Goal: Task Accomplishment & Management: Manage account settings

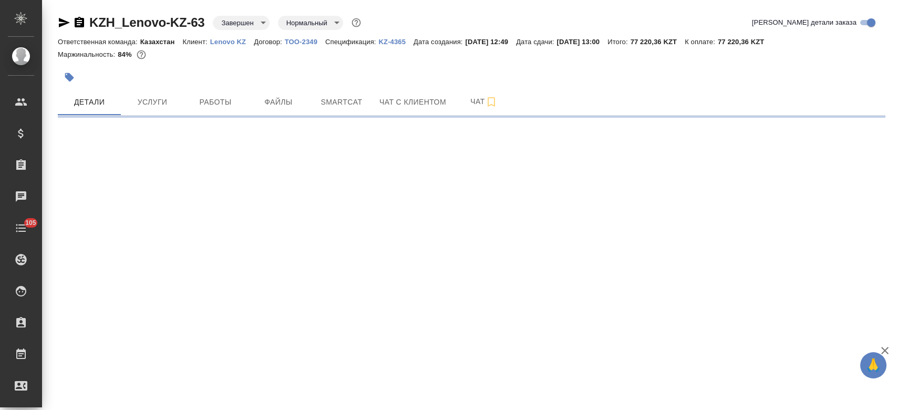
click at [215, 36] on div ".cls-1 fill:#fff; AWATERA Kosherbayeva Nazerke Клиенты Спецификации Заказы Чаты…" at bounding box center [448, 205] width 897 height 410
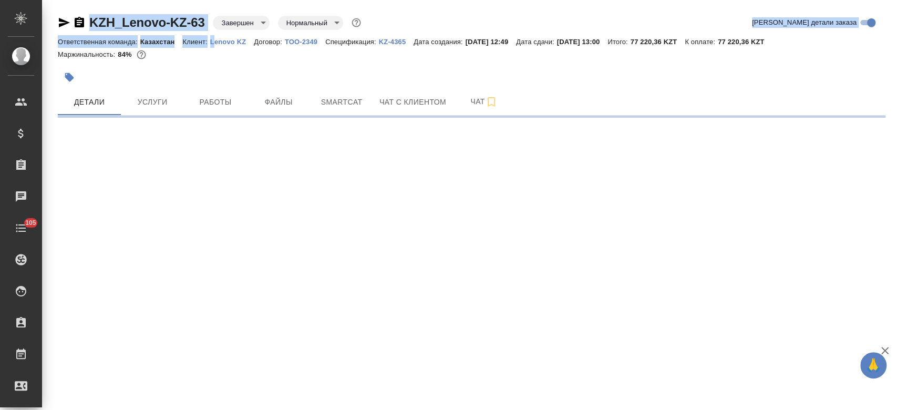
select select "RU"
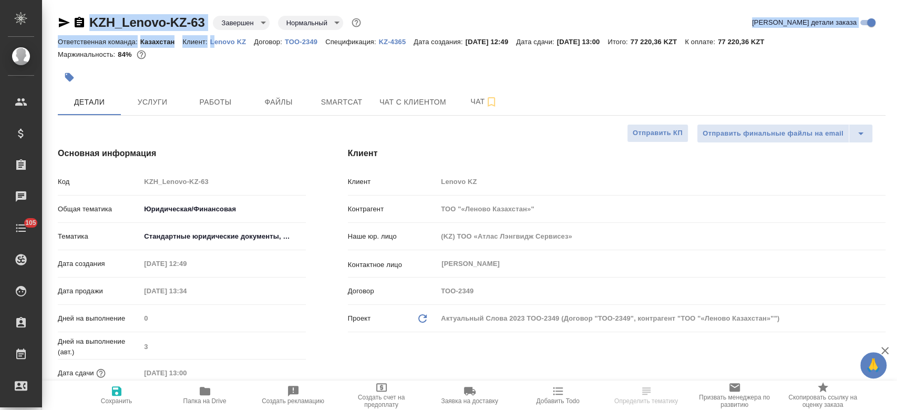
type textarea "x"
click at [231, 42] on p "Lenovo KZ" at bounding box center [232, 42] width 44 height 8
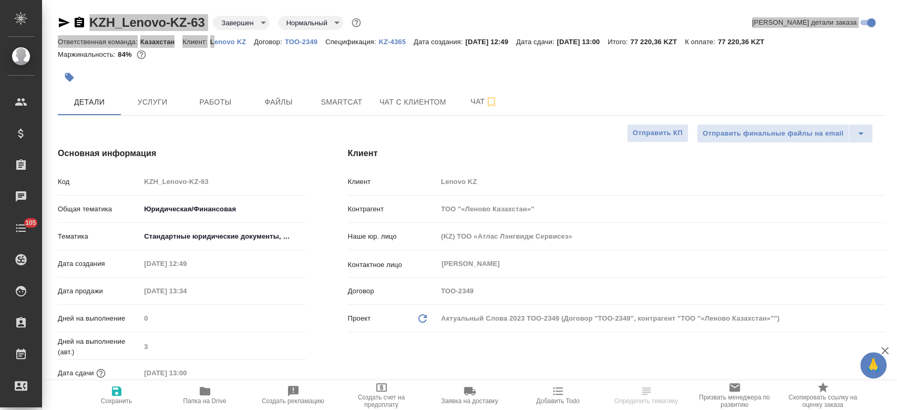
type textarea "x"
type input "Бабкина Анастасия"
type input "[PERSON_NAME]"
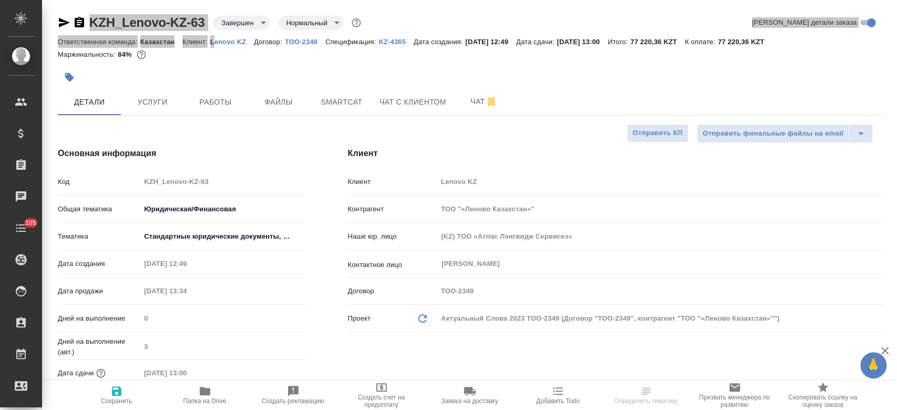
type textarea "x"
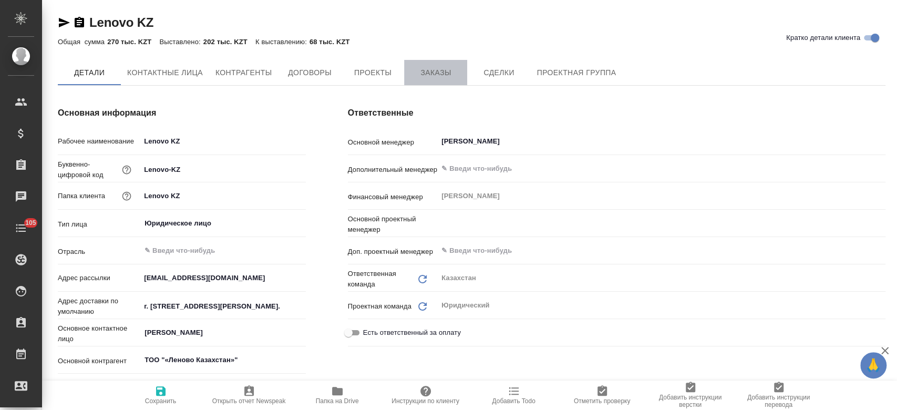
click at [439, 70] on span "Заказы" at bounding box center [435, 72] width 50 height 13
type textarea "x"
type input "(KZ) ТОО «Атлас Лэнгвидж Сервисез»"
type textarea "x"
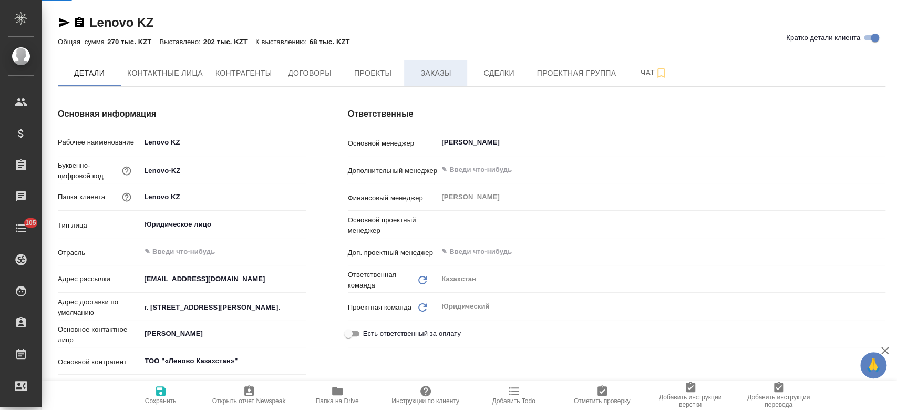
type textarea "x"
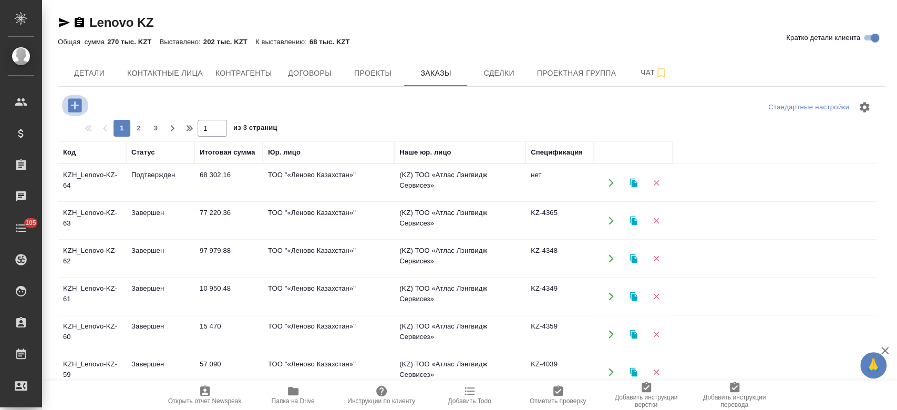
click at [79, 107] on icon "button" at bounding box center [75, 105] width 14 height 14
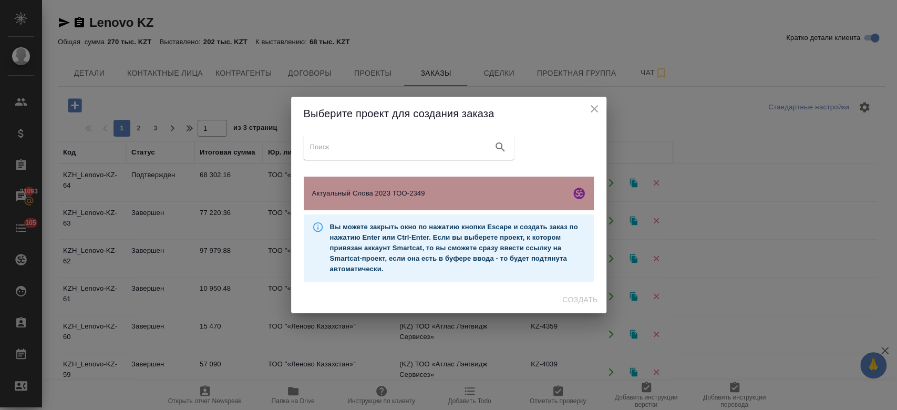
click at [429, 203] on div "Актуальный Слова 2023 ТОО-2349" at bounding box center [449, 194] width 290 height 34
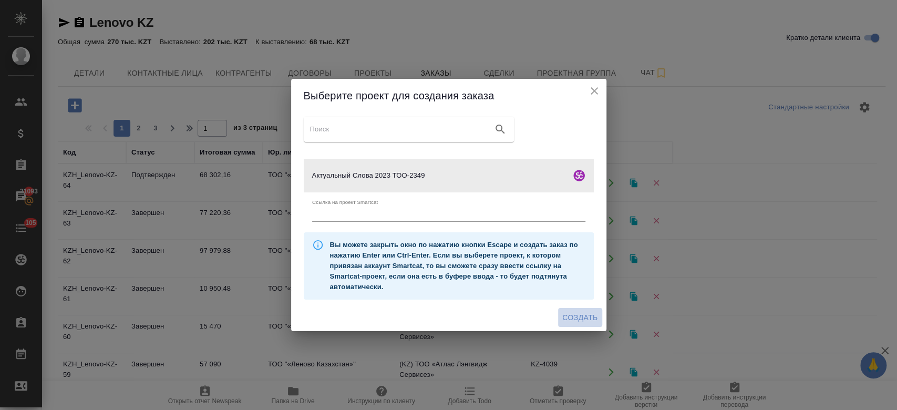
click at [588, 321] on span "Создать" at bounding box center [579, 317] width 35 height 13
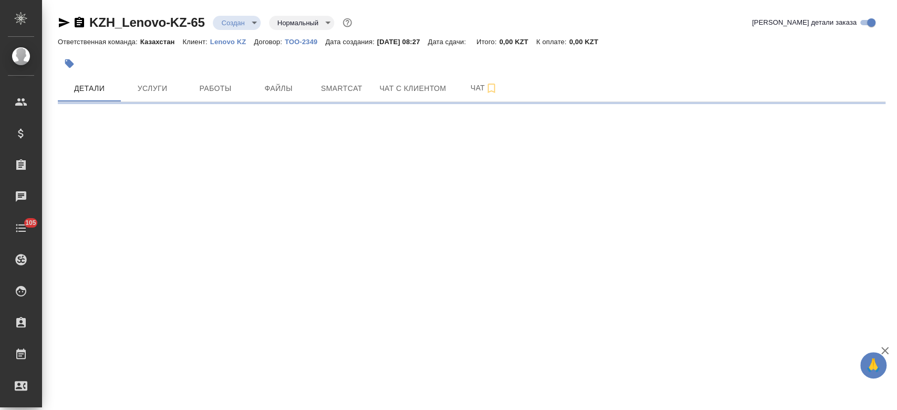
select select "RU"
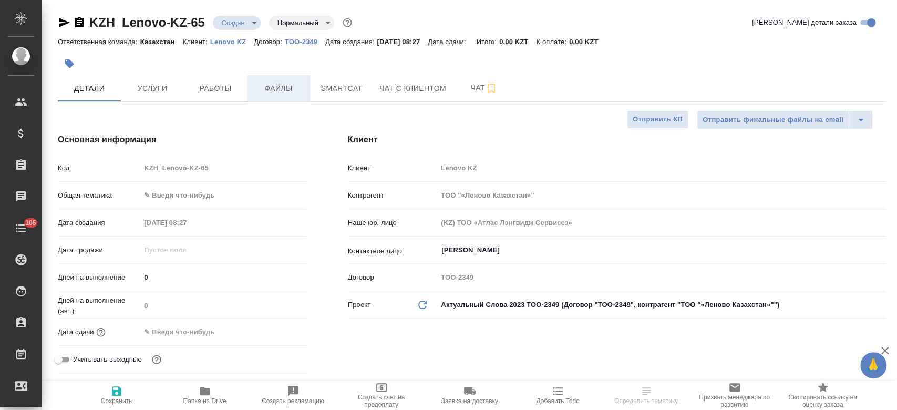
type textarea "x"
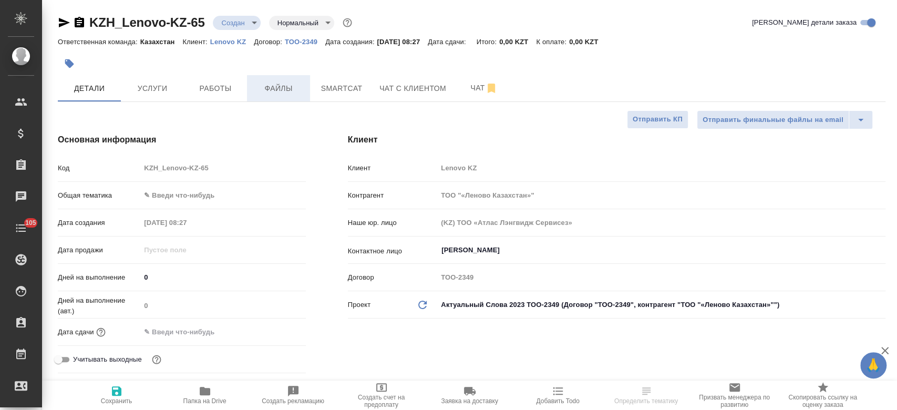
type textarea "x"
click at [283, 94] on span "Файлы" at bounding box center [278, 88] width 50 height 13
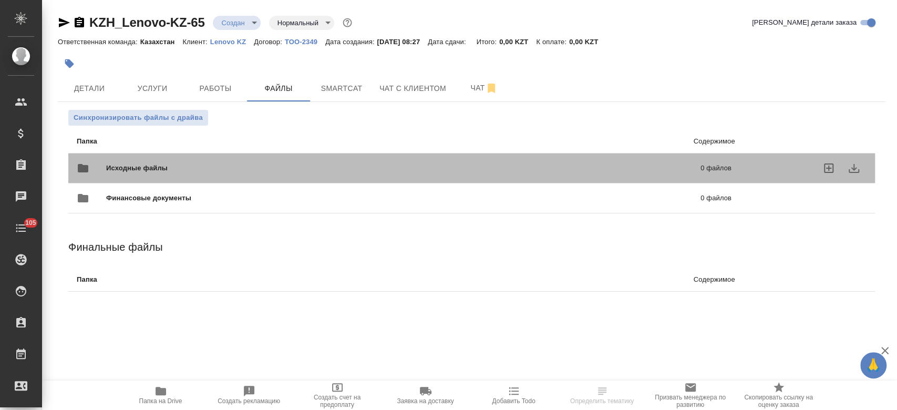
click at [114, 162] on div "Исходные файлы 0 файлов" at bounding box center [404, 168] width 655 height 25
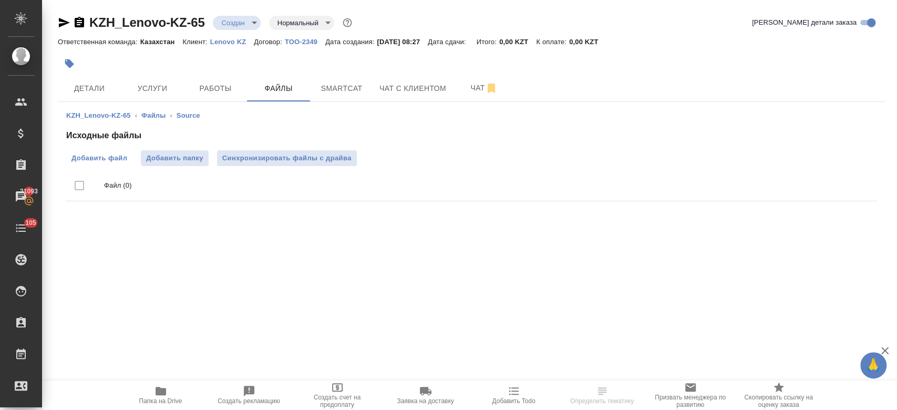
click at [98, 158] on span "Добавить файл" at bounding box center [99, 158] width 56 height 11
click at [0, 0] on input "Добавить файл" at bounding box center [0, 0] width 0 height 0
click at [80, 24] on icon "button" at bounding box center [79, 22] width 13 height 13
click at [219, 44] on p "Lenovo KZ" at bounding box center [232, 42] width 44 height 8
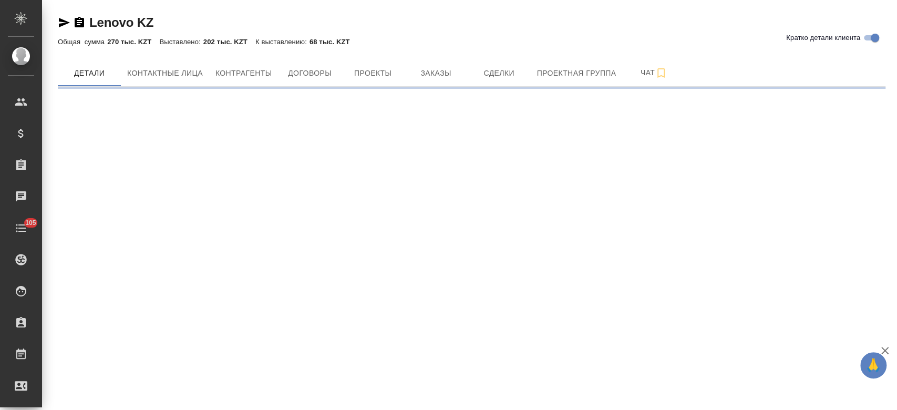
click at [417, 87] on div at bounding box center [472, 88] width 828 height 2
click at [433, 73] on span "Заказы" at bounding box center [435, 73] width 50 height 13
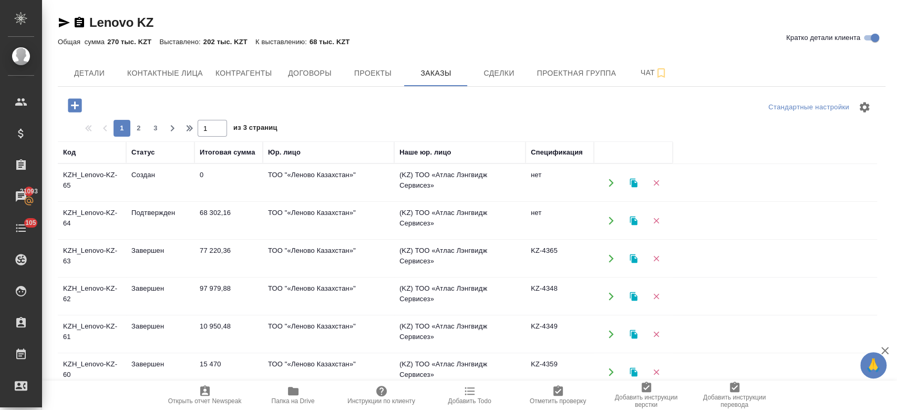
click at [91, 229] on td "KZH_Lenovo-KZ-64" at bounding box center [92, 220] width 68 height 37
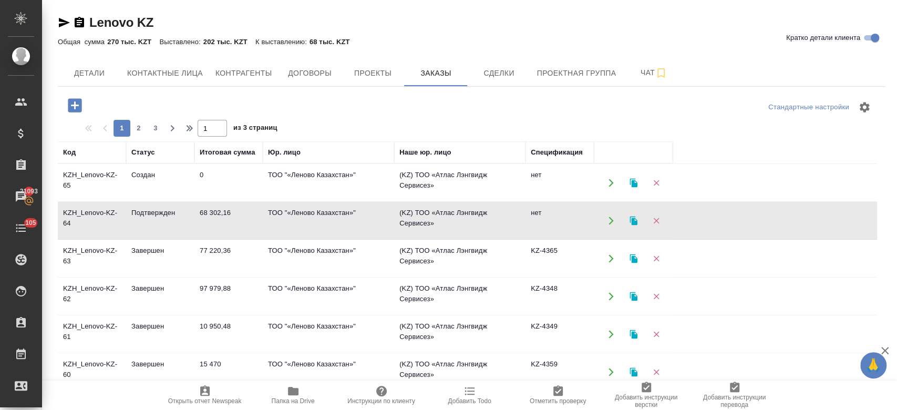
click at [91, 229] on td "KZH_Lenovo-KZ-64" at bounding box center [92, 220] width 68 height 37
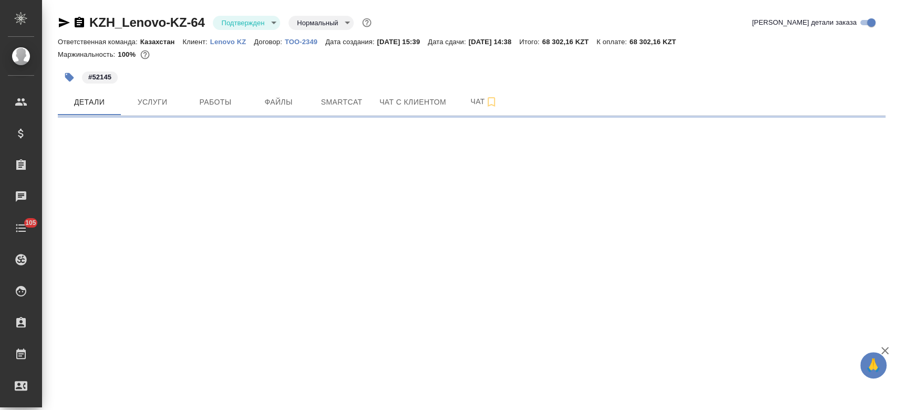
select select "RU"
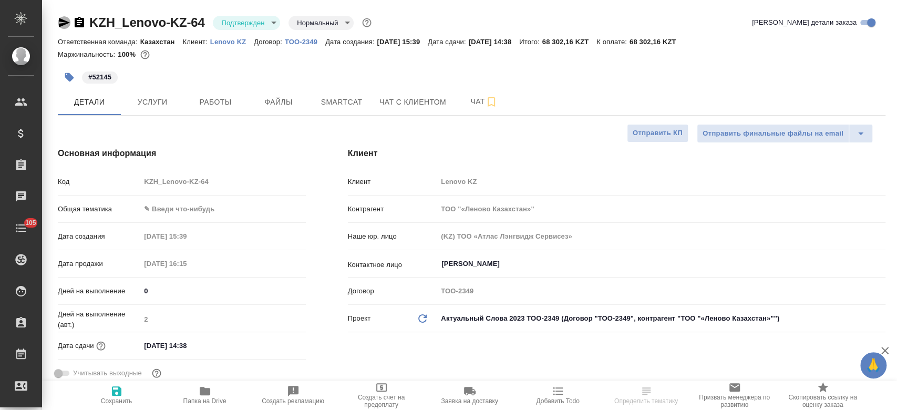
click at [58, 19] on icon "button" at bounding box center [64, 22] width 13 height 13
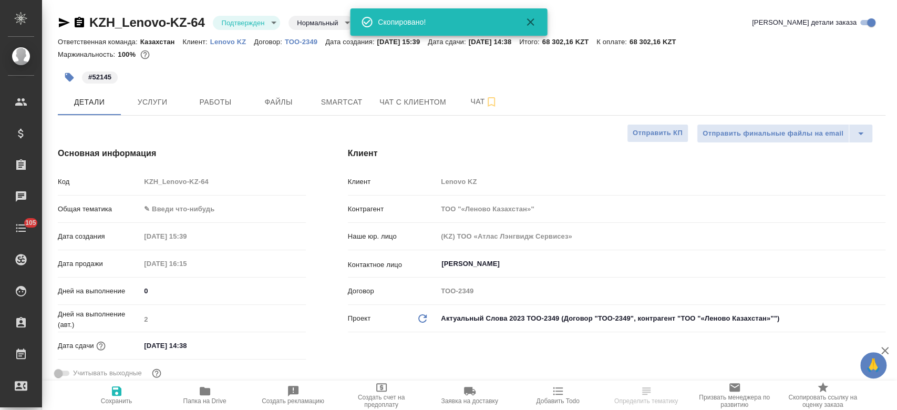
type textarea "x"
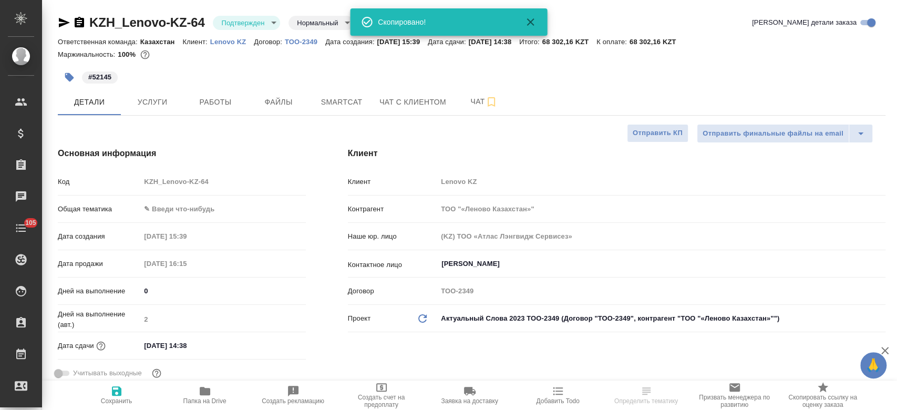
type textarea "x"
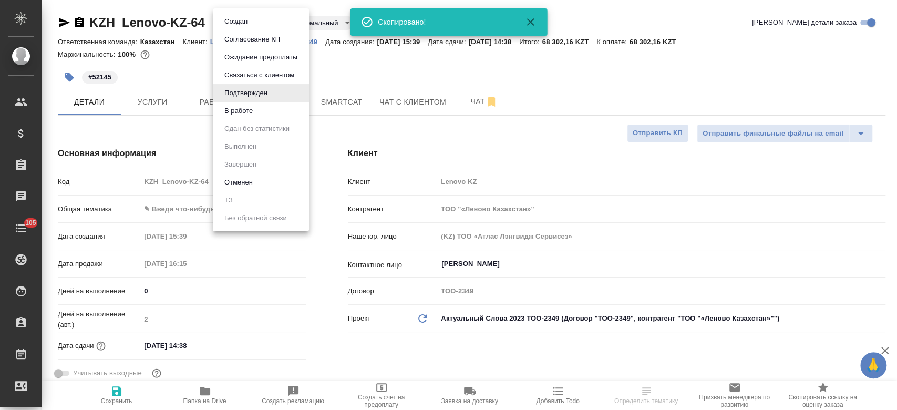
click at [254, 25] on body "🙏 .cls-1 fill:#fff; AWATERA Kosherbayeva Nazerke Клиенты Спецификации Заказы Ча…" at bounding box center [448, 205] width 897 height 410
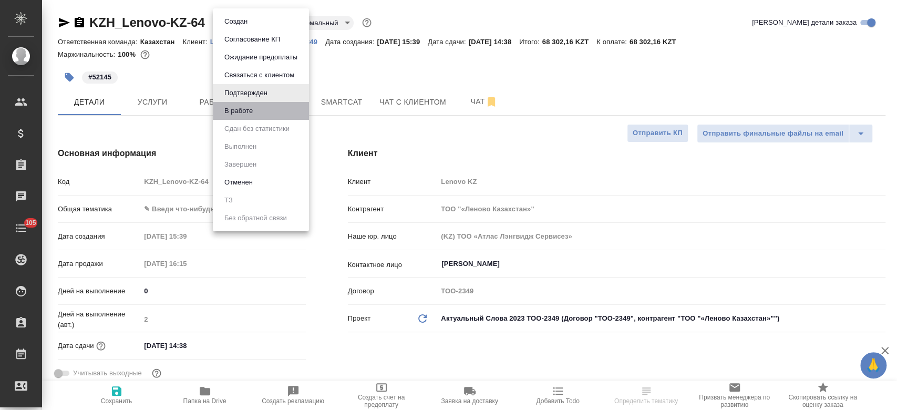
click at [263, 111] on li "В работе" at bounding box center [261, 111] width 96 height 18
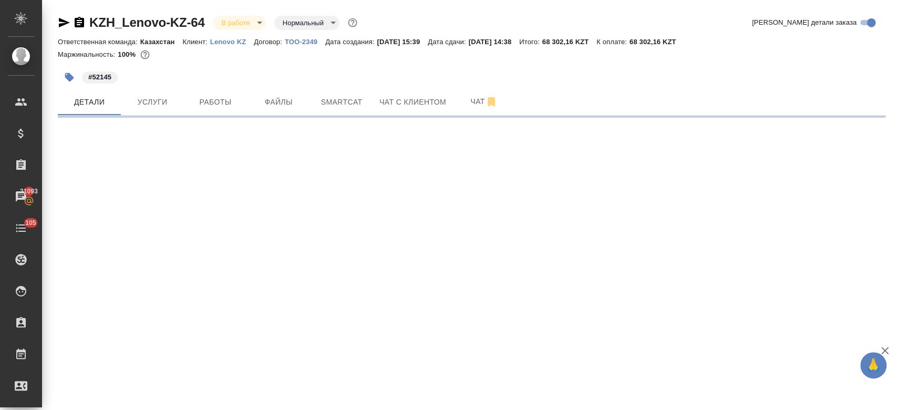
select select "RU"
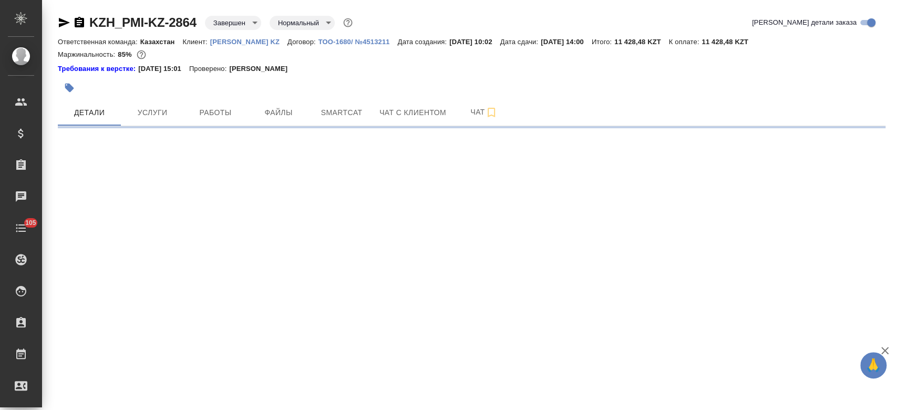
select select "RU"
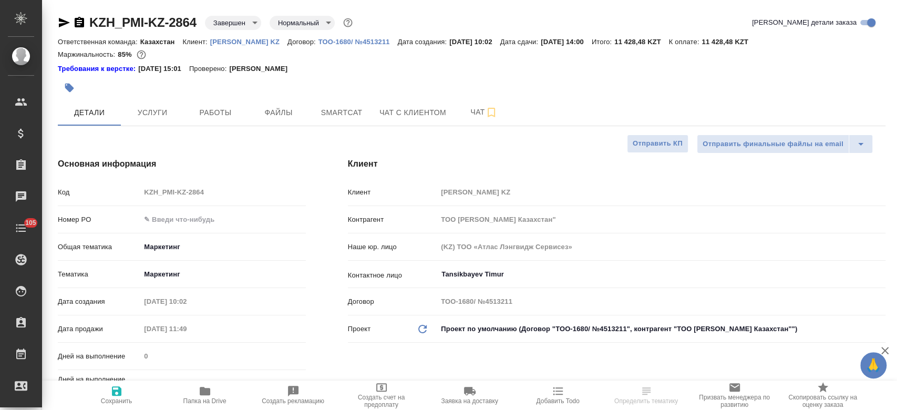
type textarea "x"
click at [227, 39] on p "[PERSON_NAME] KZ" at bounding box center [248, 42] width 77 height 8
type textarea "x"
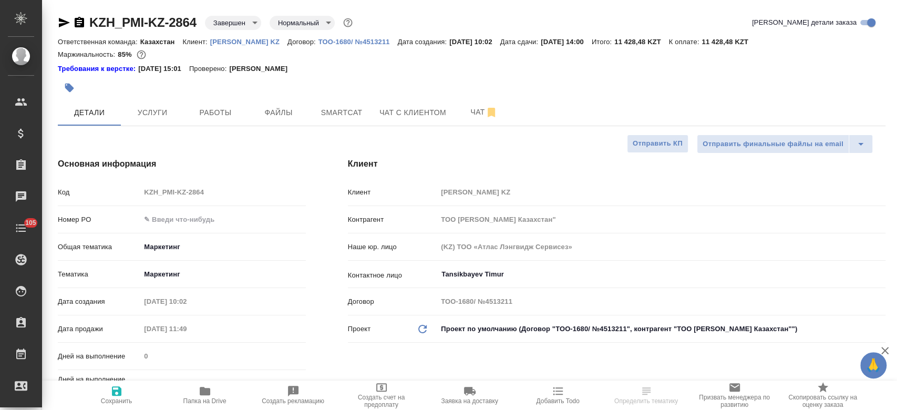
type textarea "x"
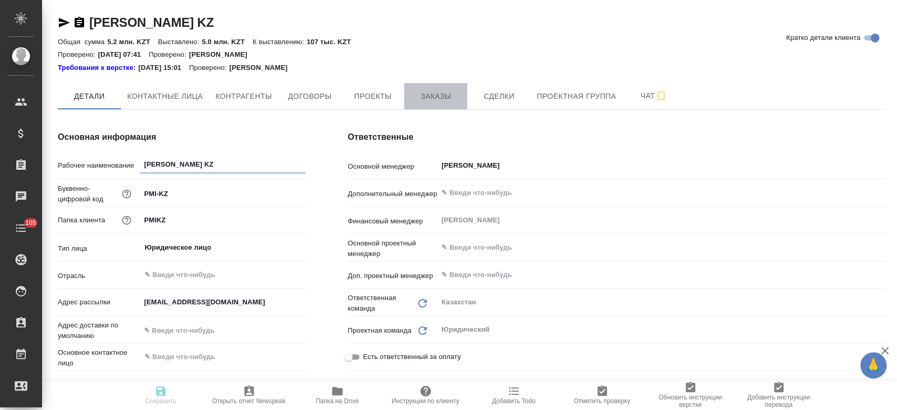
click at [430, 90] on span "Заказы" at bounding box center [435, 96] width 50 height 13
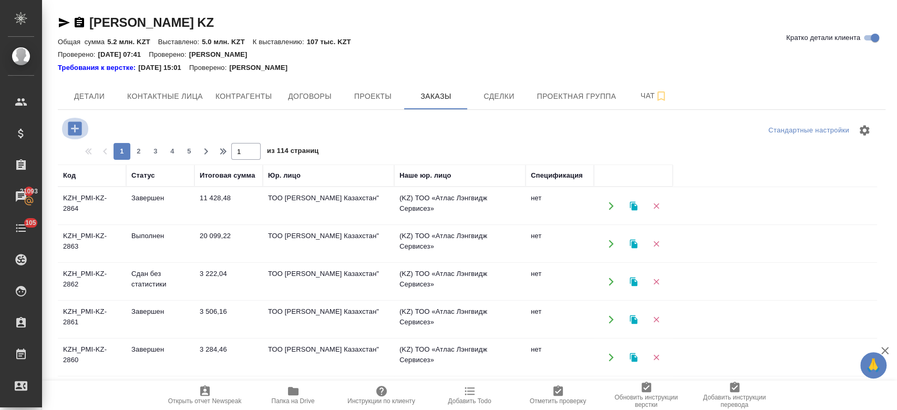
click at [76, 122] on icon "button" at bounding box center [75, 128] width 14 height 14
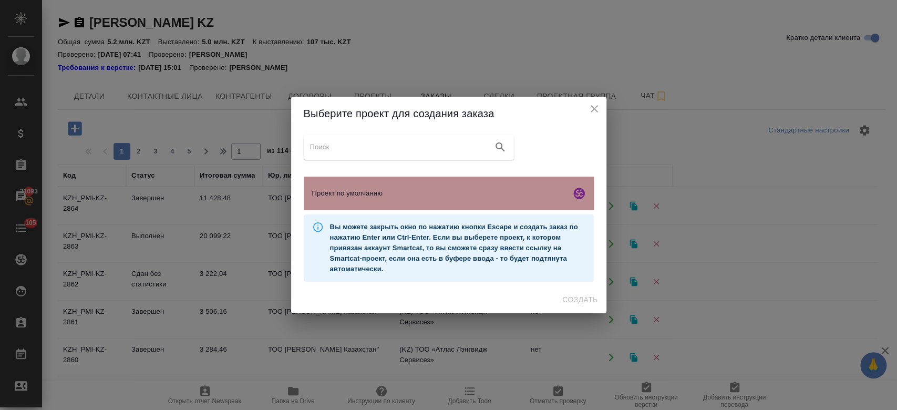
click at [344, 195] on span "Проект по умолчанию" at bounding box center [439, 193] width 254 height 11
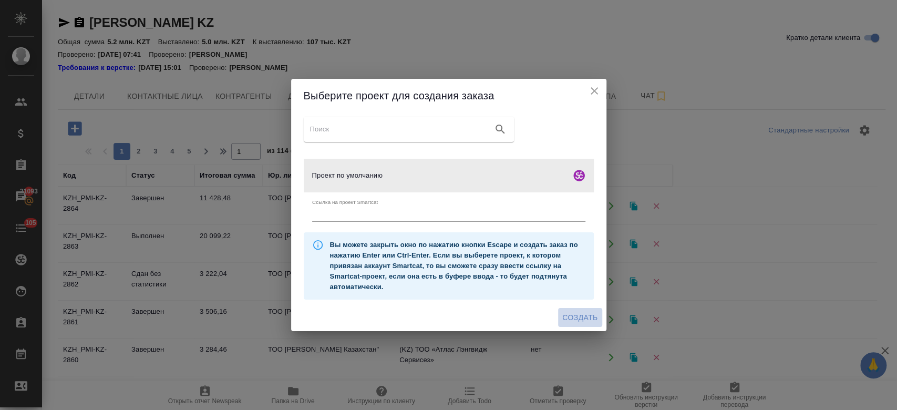
click at [580, 313] on span "Создать" at bounding box center [579, 317] width 35 height 13
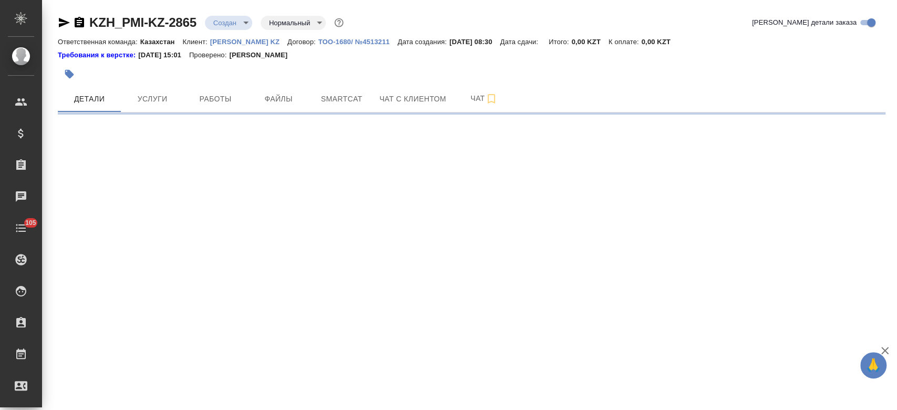
select select "RU"
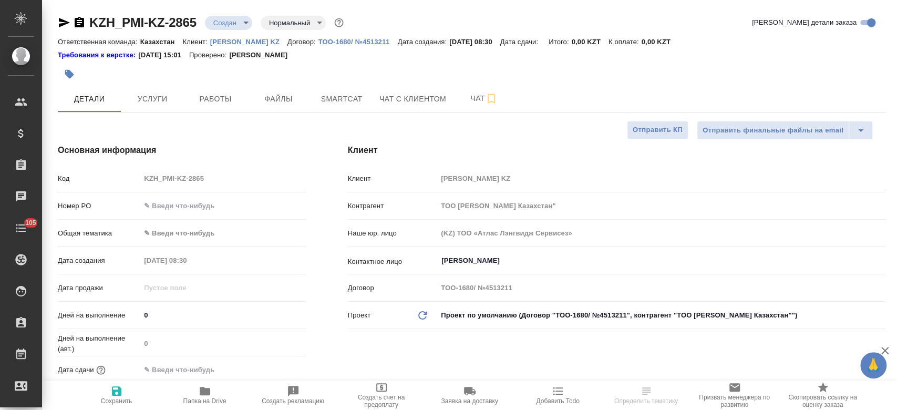
type textarea "x"
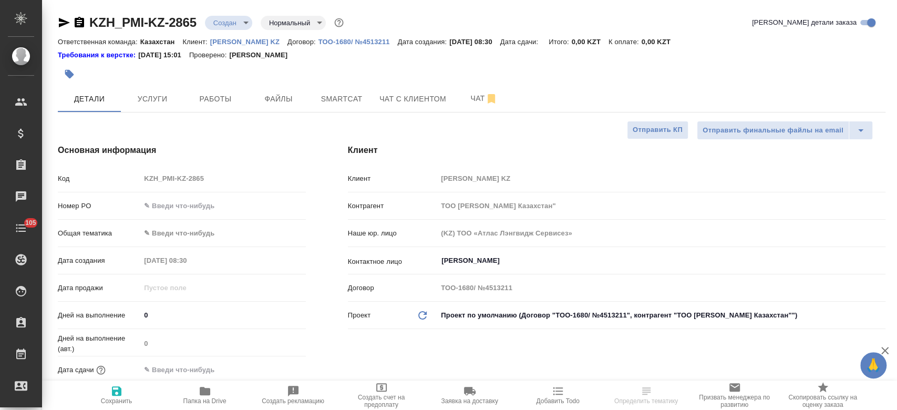
type textarea "x"
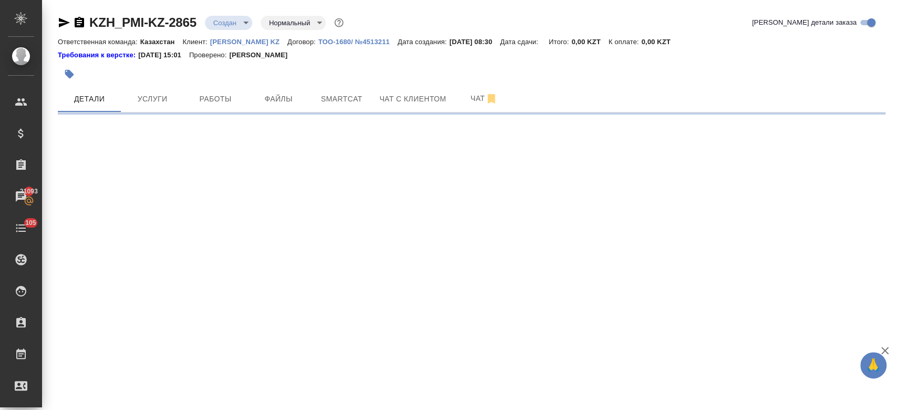
select select "RU"
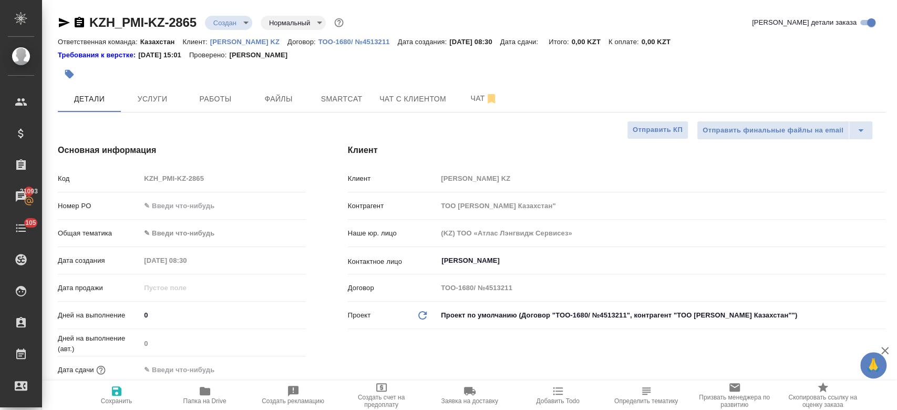
type textarea "x"
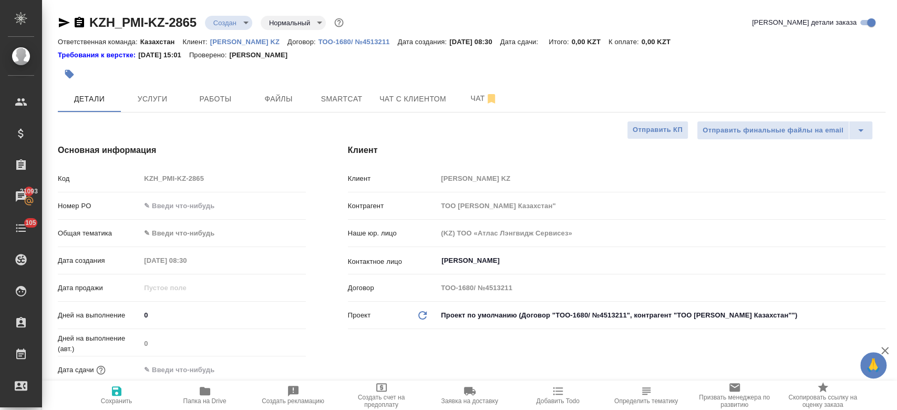
type textarea "x"
click at [275, 106] on button "Файлы" at bounding box center [278, 99] width 63 height 26
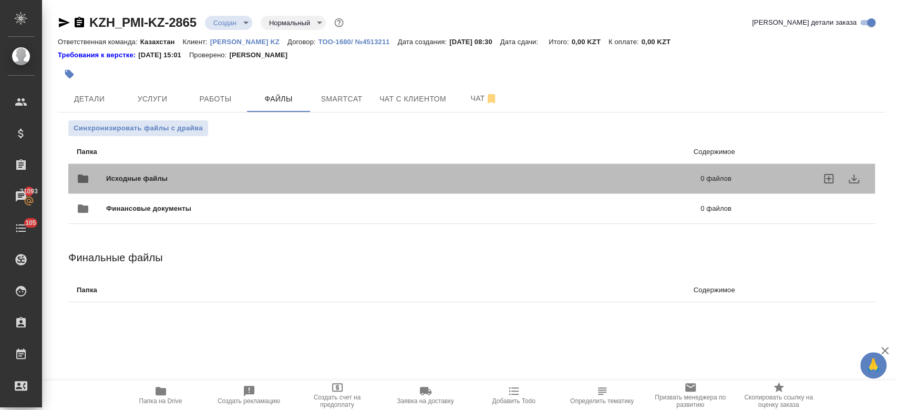
click at [158, 179] on span "Исходные файлы" at bounding box center [270, 178] width 328 height 11
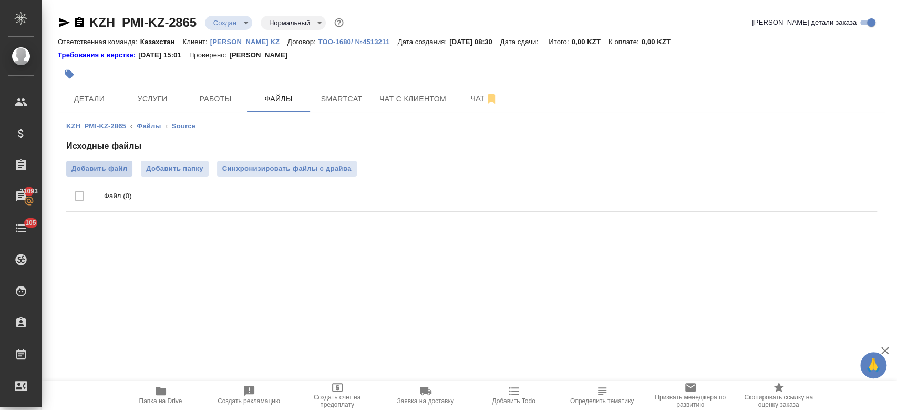
click at [109, 170] on span "Добавить файл" at bounding box center [99, 168] width 56 height 11
click at [0, 0] on input "Добавить файл" at bounding box center [0, 0] width 0 height 0
click at [82, 23] on icon "button" at bounding box center [79, 22] width 9 height 11
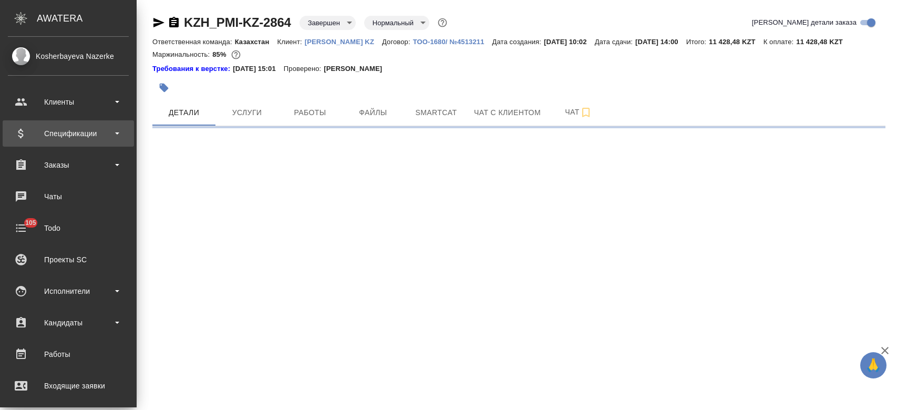
drag, startPoint x: 0, startPoint y: 0, endPoint x: 49, endPoint y: 141, distance: 149.8
click at [49, 145] on ul "Клиенты Спецификации Заказы Чаты 105 Todo Проекты SC Исполнители Кандидаты Рабо…" at bounding box center [68, 320] width 137 height 473
select select "RU"
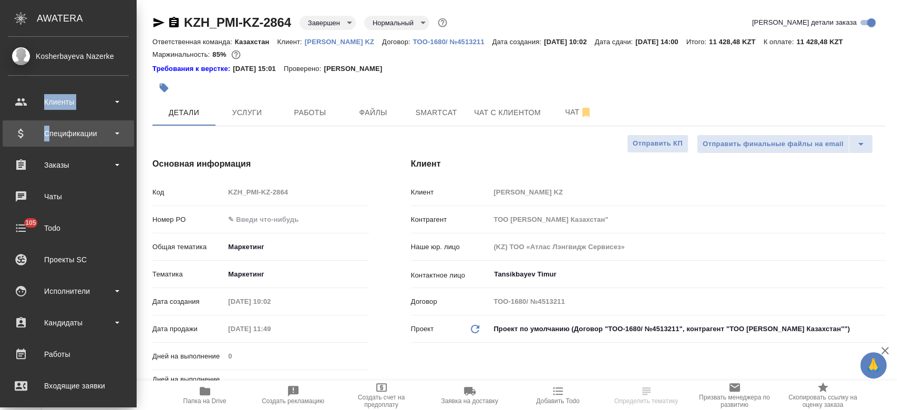
click at [49, 140] on div "Спецификации" at bounding box center [68, 134] width 121 height 16
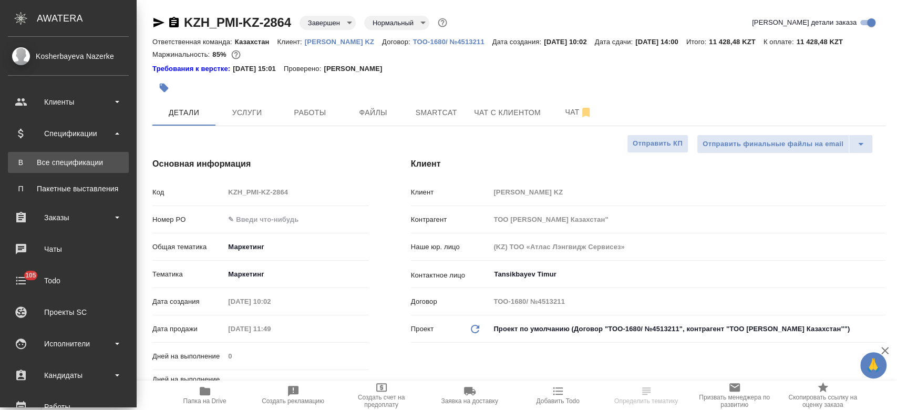
click at [78, 160] on div "Все спецификации" at bounding box center [68, 162] width 110 height 11
type textarea "x"
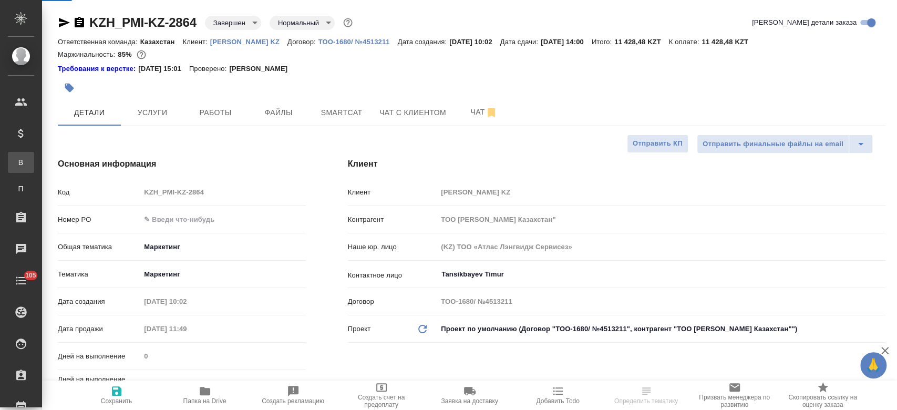
type textarea "x"
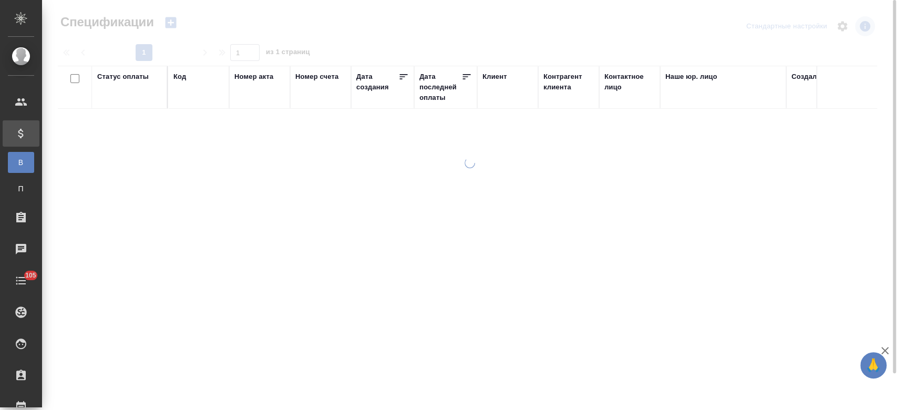
click at [172, 19] on icon "button" at bounding box center [170, 22] width 11 height 11
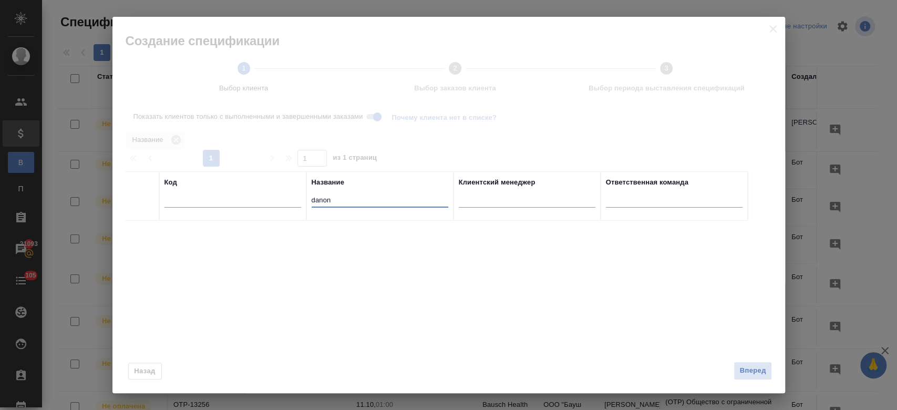
click at [342, 203] on input "danon" at bounding box center [380, 200] width 137 height 13
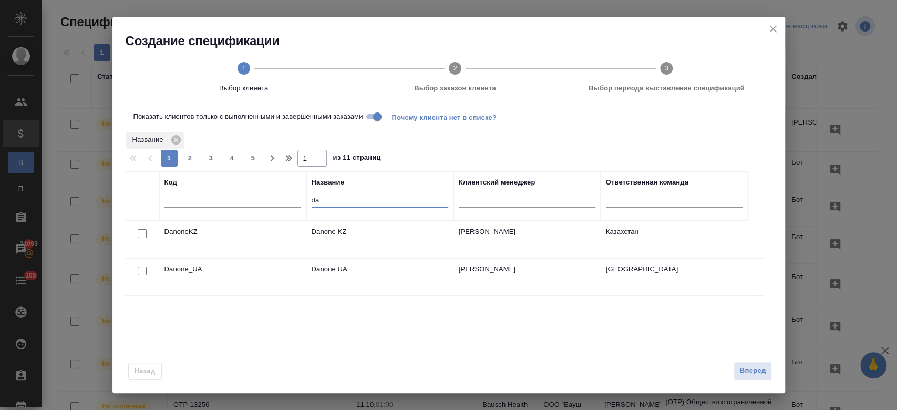
type input "d"
type input "abb"
click at [140, 232] on input "checkbox" at bounding box center [142, 233] width 9 height 9
checkbox input "true"
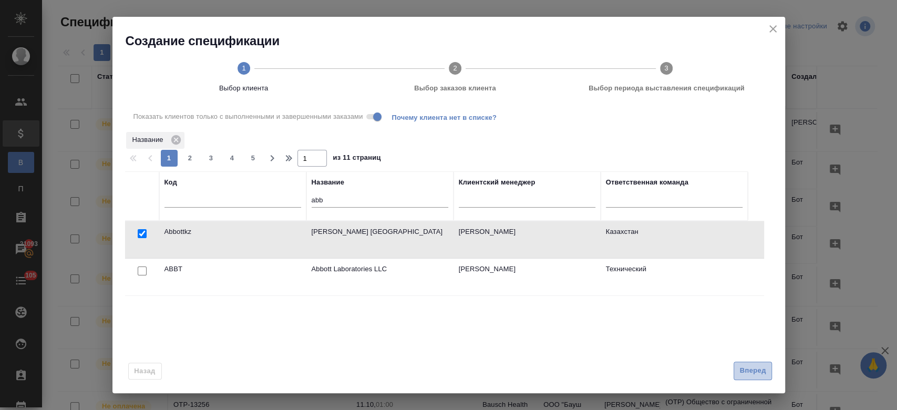
click at [753, 371] on span "Вперед" at bounding box center [752, 371] width 26 height 12
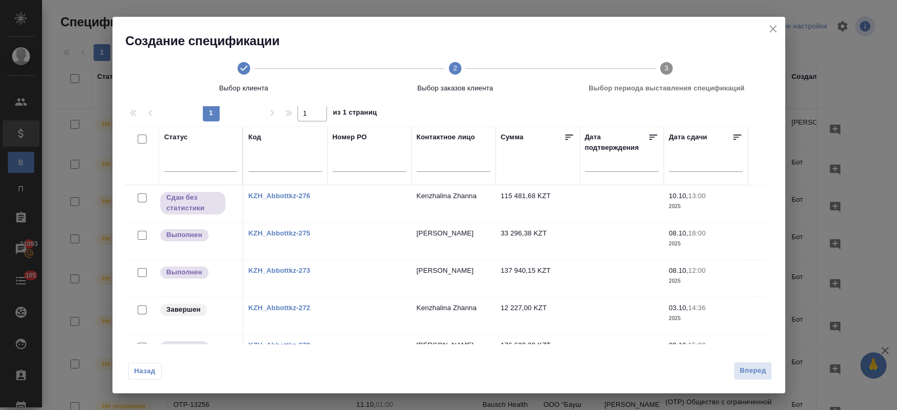
scroll to position [94, 0]
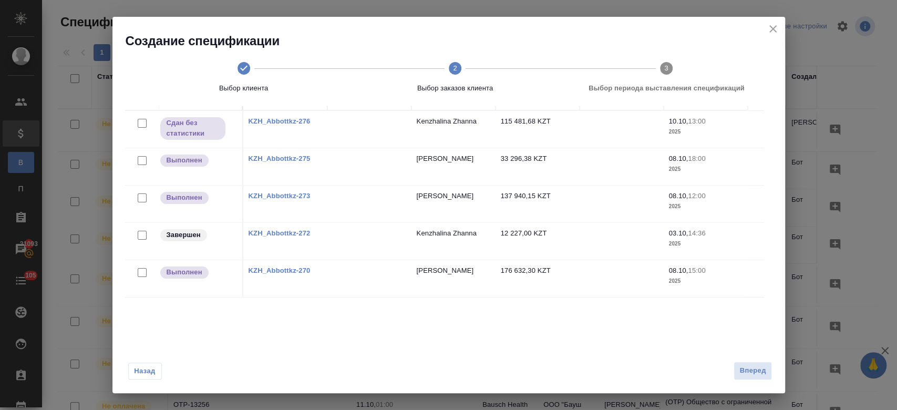
click at [142, 370] on span "Назад" at bounding box center [145, 371] width 22 height 11
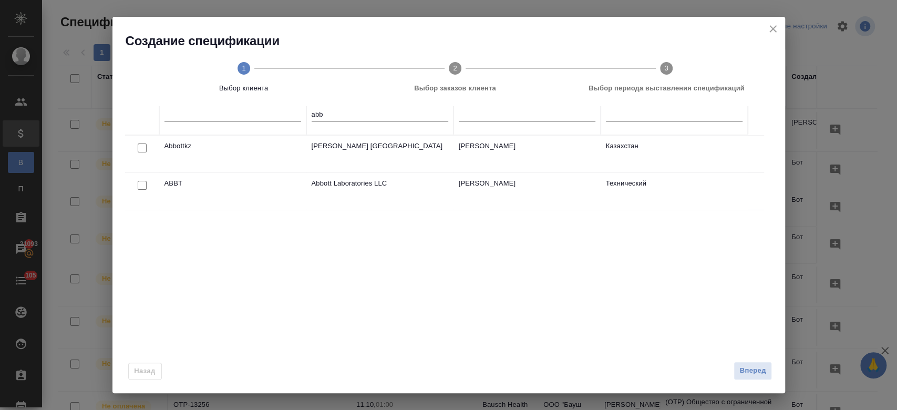
scroll to position [0, 0]
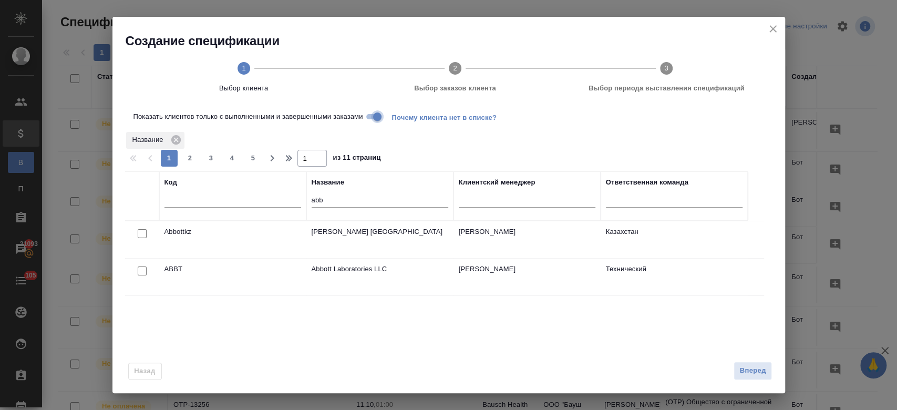
click at [370, 121] on input "Показать клиентов только с выполненными и завершенными заказами" at bounding box center [377, 116] width 38 height 13
click at [135, 272] on div at bounding box center [142, 271] width 24 height 15
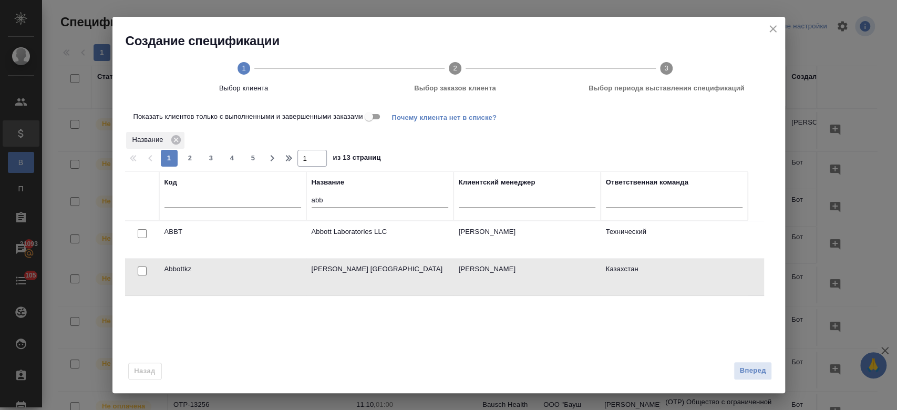
click at [141, 271] on input "checkbox" at bounding box center [142, 270] width 9 height 9
checkbox input "true"
click at [756, 375] on span "Вперед" at bounding box center [752, 371] width 26 height 12
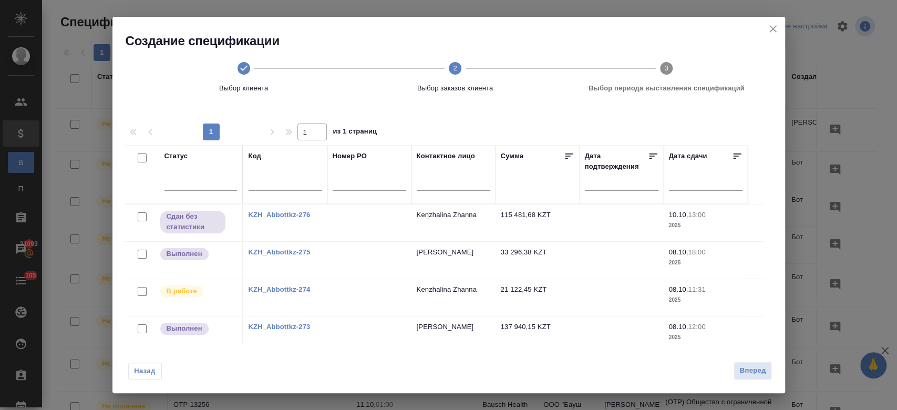
scroll to position [94, 0]
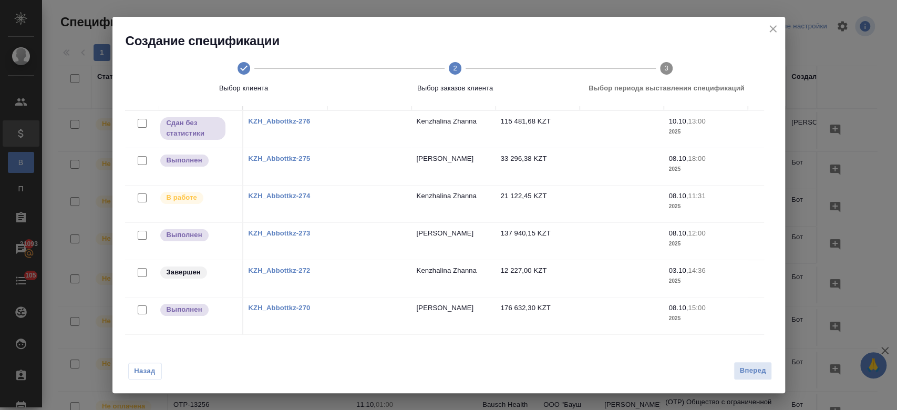
click at [284, 231] on link "KZH_Abbottkz-273" at bounding box center [280, 233] width 62 height 8
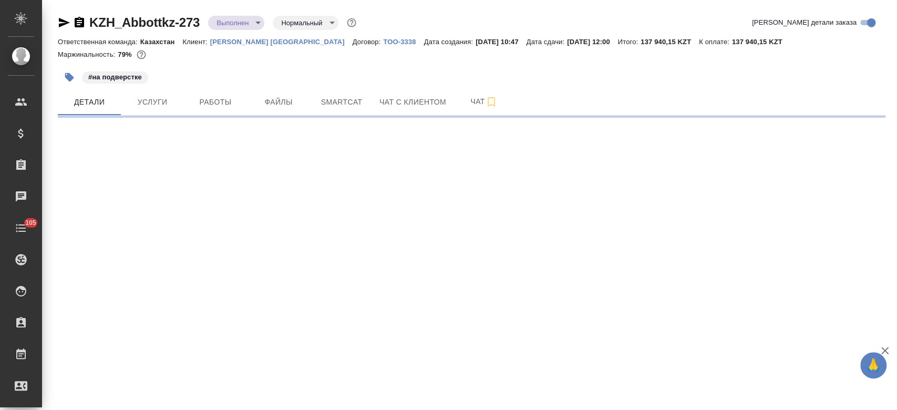
select select "RU"
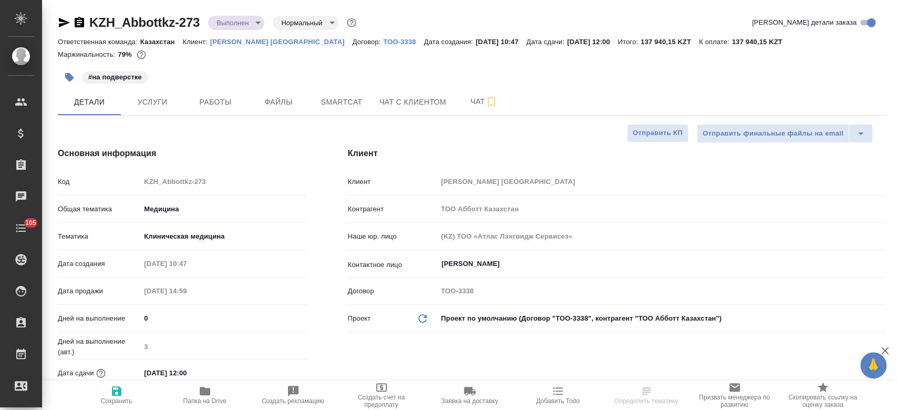
type textarea "x"
click at [224, 45] on link "[PERSON_NAME] [GEOGRAPHIC_DATA]" at bounding box center [281, 41] width 142 height 9
type textarea "x"
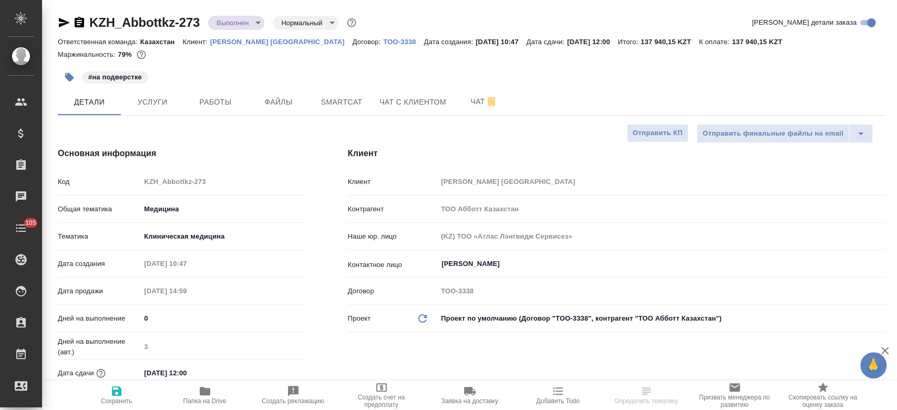
type textarea "x"
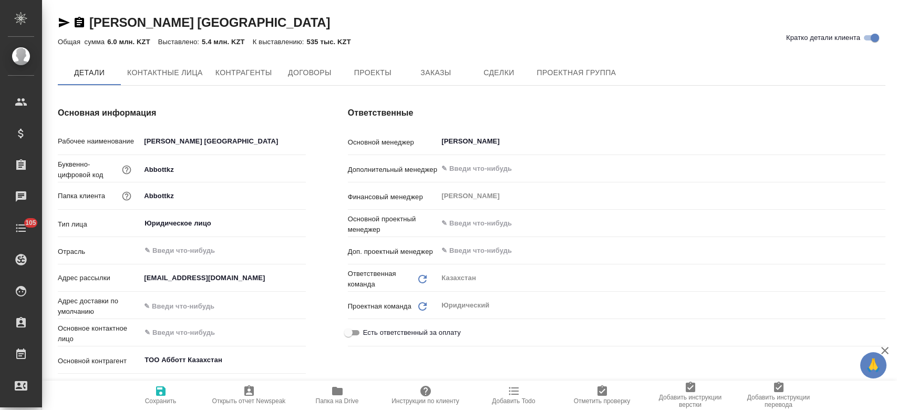
type textarea "x"
click at [421, 67] on span "Заказы" at bounding box center [435, 73] width 50 height 13
type textarea "x"
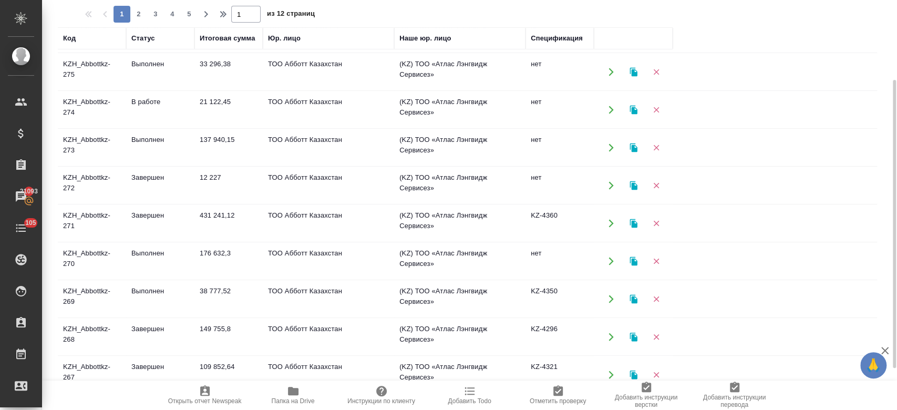
scroll to position [36, 0]
click at [74, 302] on td "KZH_Abbottkz-269" at bounding box center [92, 298] width 68 height 37
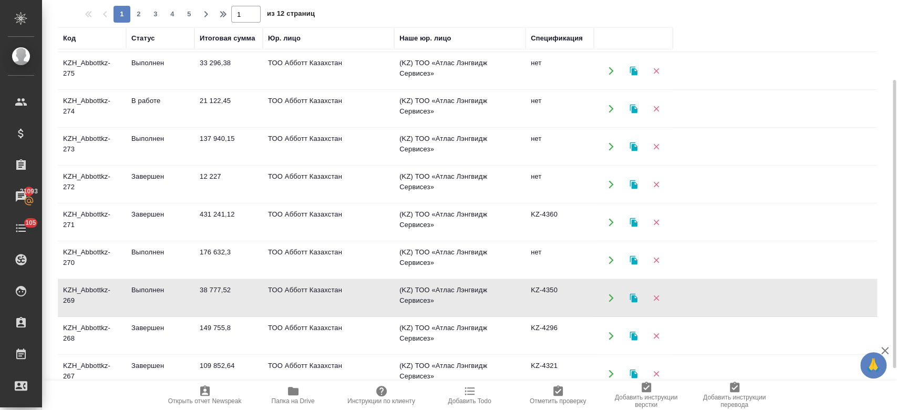
click at [74, 302] on td "KZH_Abbottkz-269" at bounding box center [92, 298] width 68 height 37
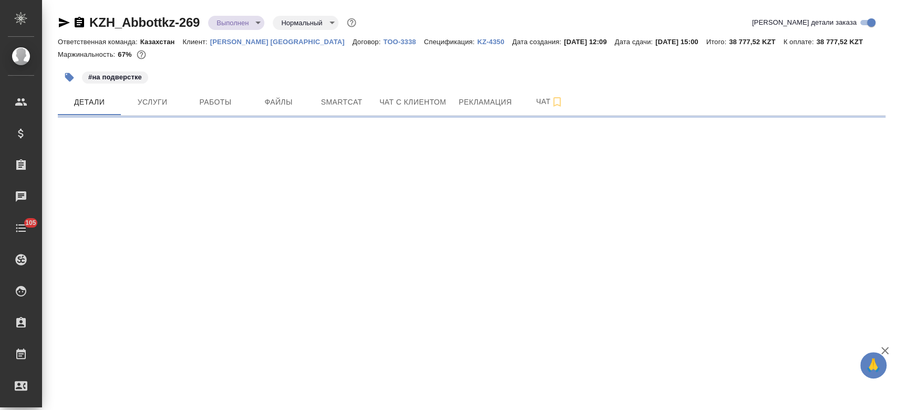
select select "RU"
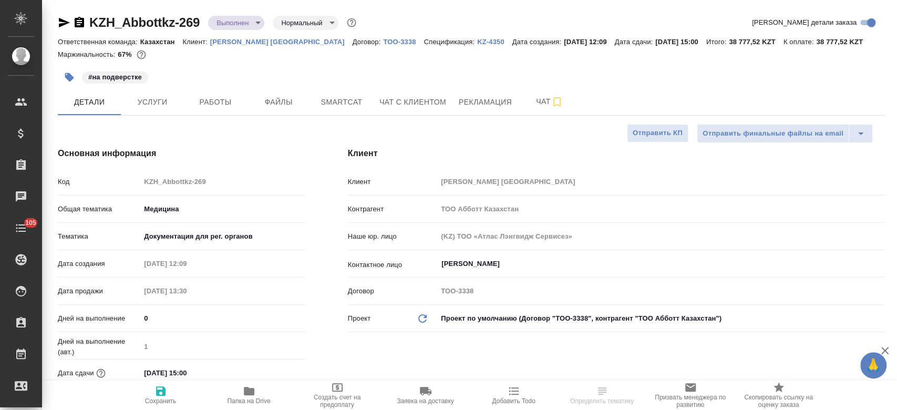
type textarea "x"
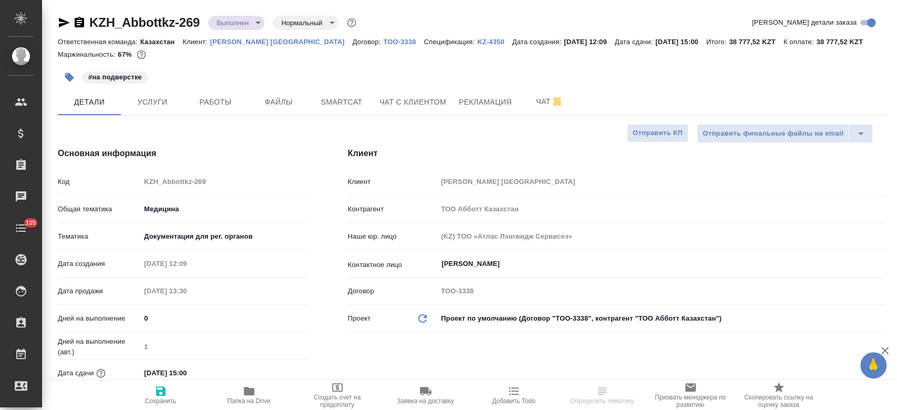
type textarea "x"
click at [477, 41] on p "KZ-4350" at bounding box center [494, 42] width 35 height 8
type textarea "x"
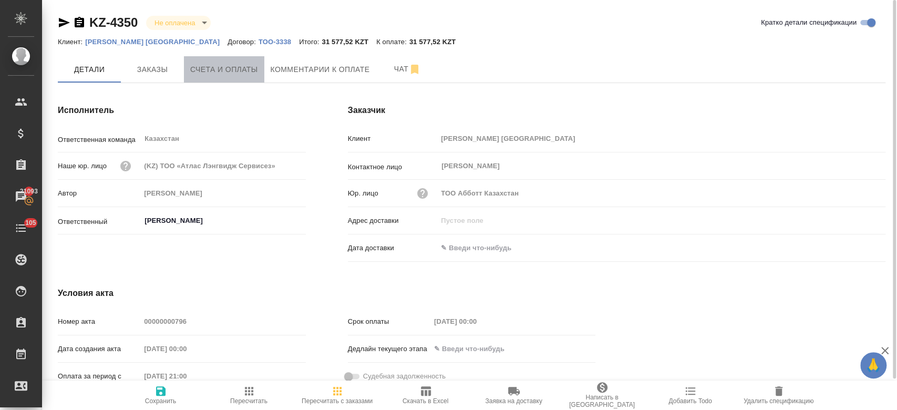
click at [234, 81] on button "Счета и оплаты" at bounding box center [224, 69] width 80 height 26
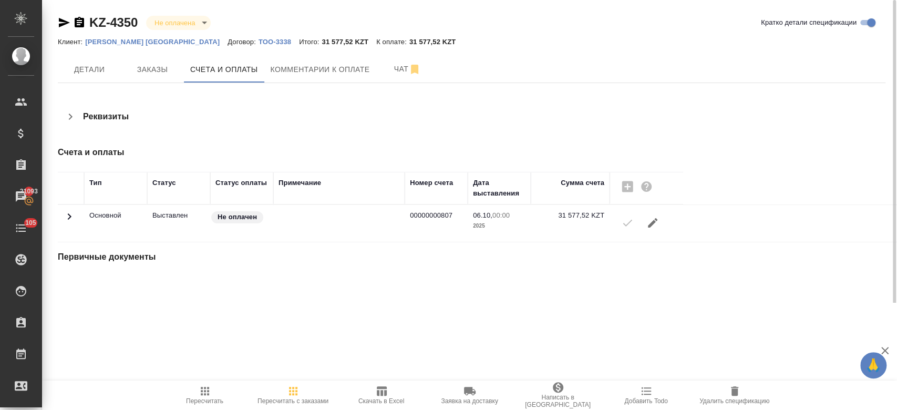
click at [220, 116] on div "Реквизиты" at bounding box center [341, 116] width 566 height 25
click at [59, 20] on icon "button" at bounding box center [64, 22] width 11 height 9
click at [102, 80] on button "Детали" at bounding box center [89, 69] width 63 height 26
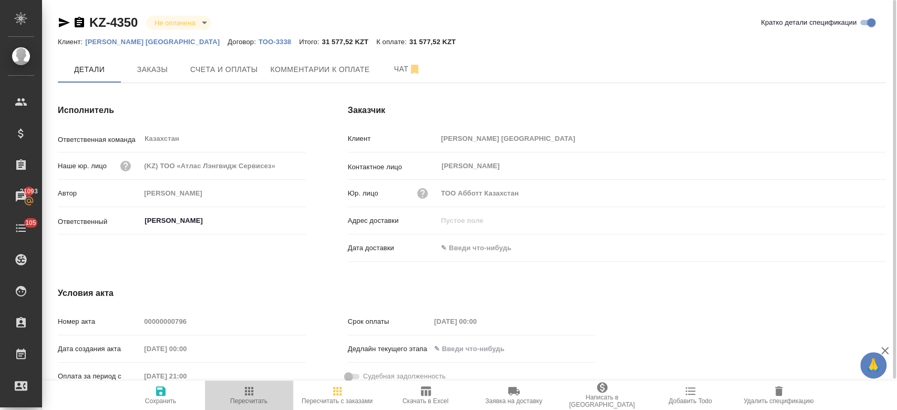
click at [256, 397] on span "Пересчитать" at bounding box center [249, 395] width 76 height 20
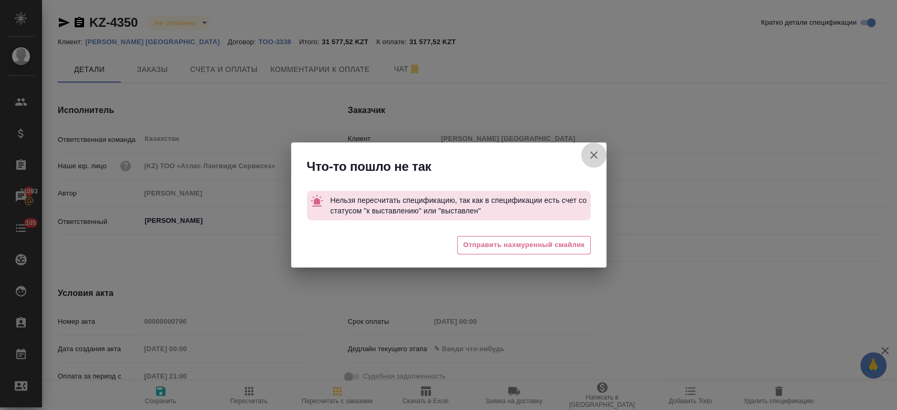
click at [596, 155] on icon "button" at bounding box center [594, 155] width 13 height 13
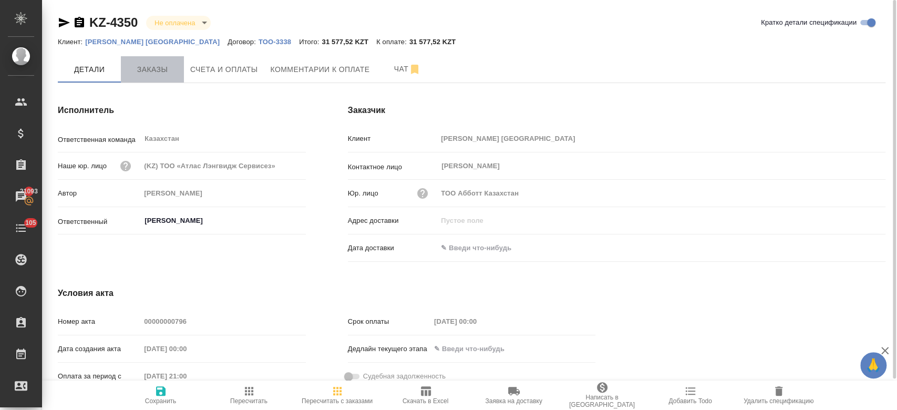
click at [164, 75] on span "Заказы" at bounding box center [152, 69] width 50 height 13
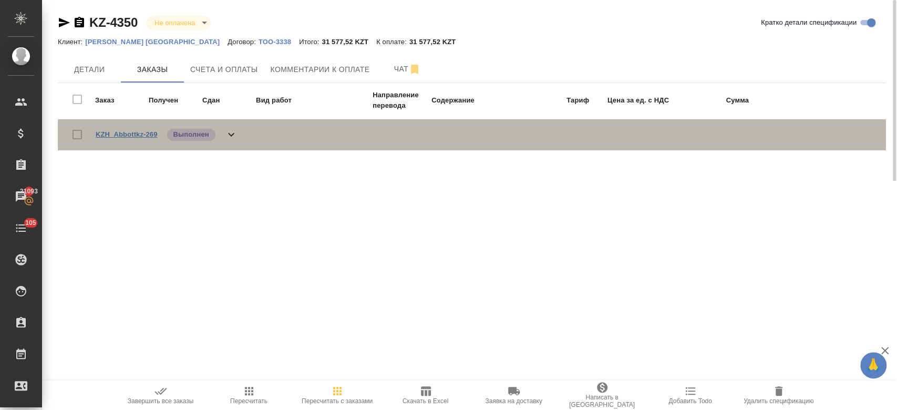
click at [143, 137] on link "KZH_Abbottkz-269" at bounding box center [127, 134] width 62 height 8
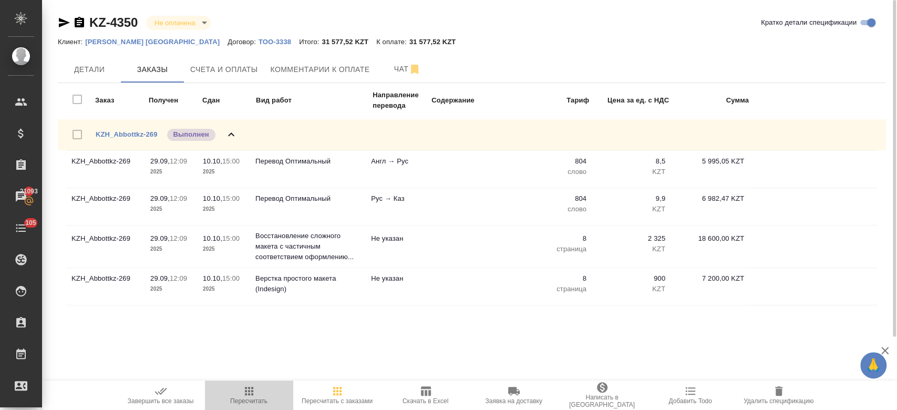
click at [249, 390] on icon "button" at bounding box center [249, 391] width 13 height 13
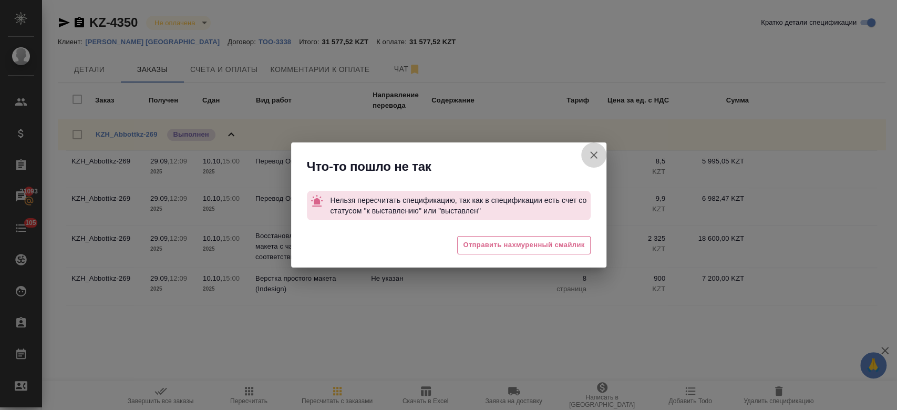
click at [597, 153] on icon "button" at bounding box center [594, 155] width 13 height 13
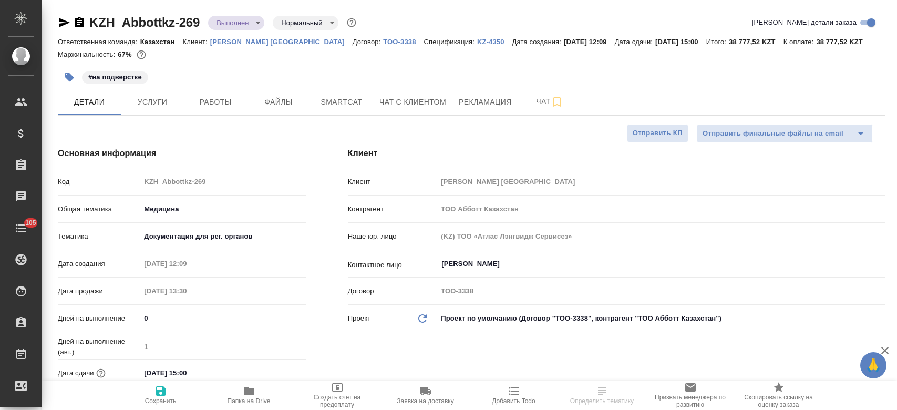
select select "RU"
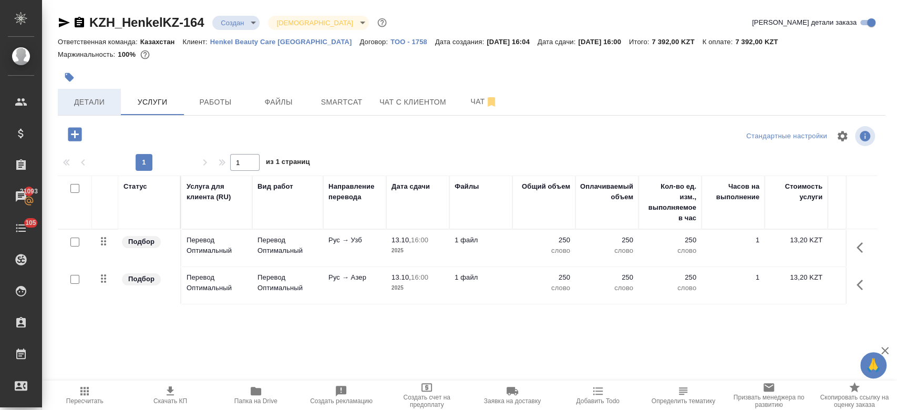
click at [72, 99] on span "Детали" at bounding box center [89, 102] width 50 height 13
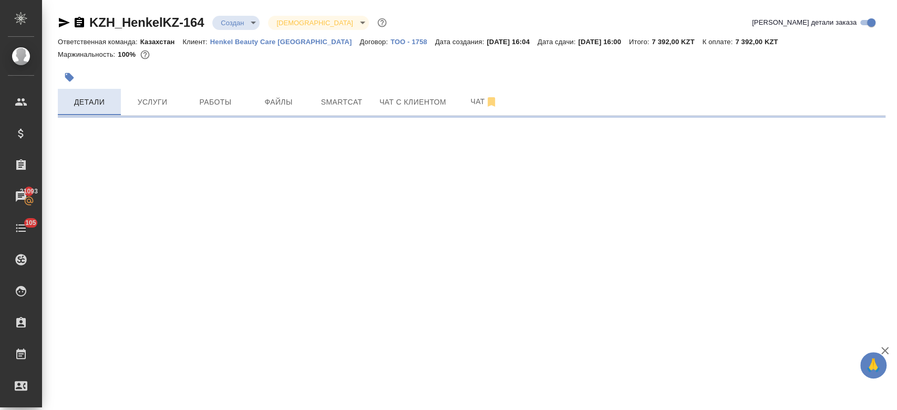
select select "RU"
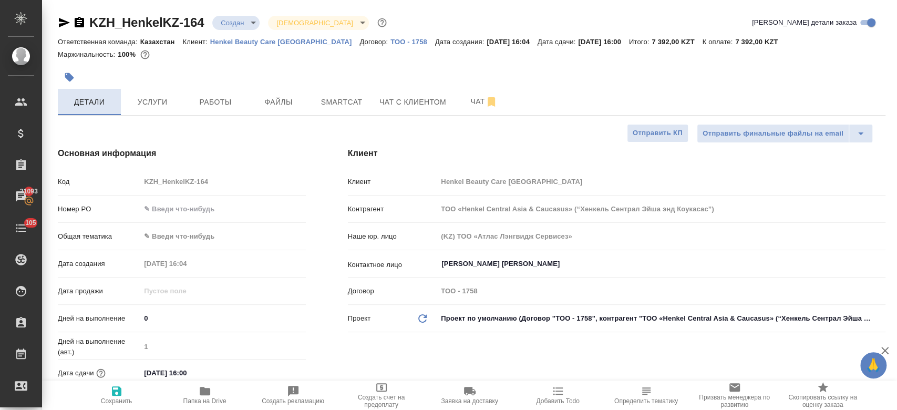
type textarea "x"
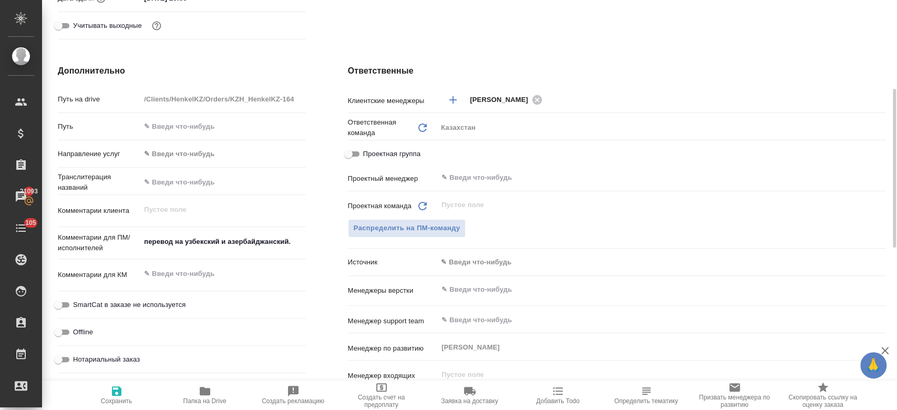
scroll to position [380, 0]
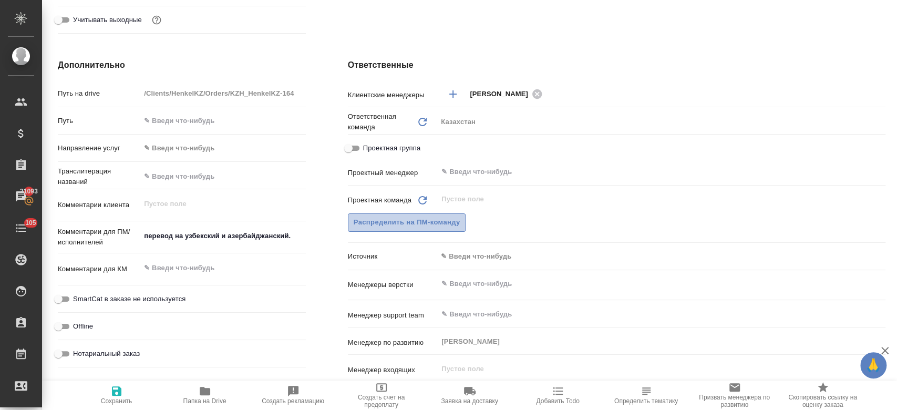
click at [445, 217] on span "Распределить на ПМ-команду" at bounding box center [407, 223] width 107 height 12
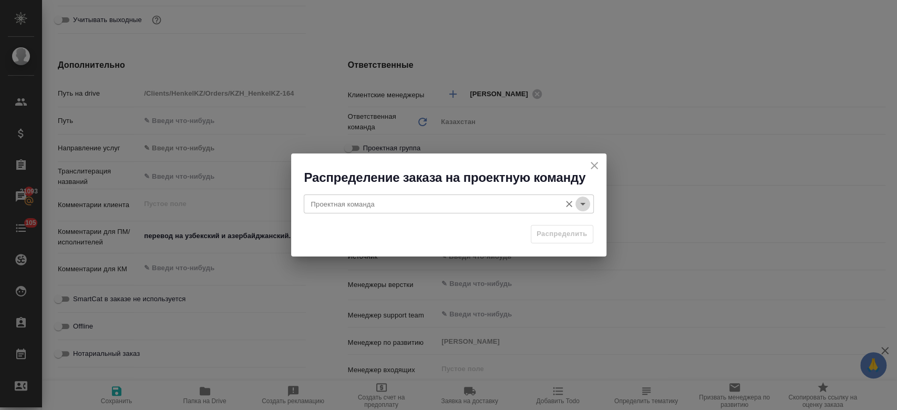
click at [588, 210] on icon "Open" at bounding box center [583, 204] width 13 height 13
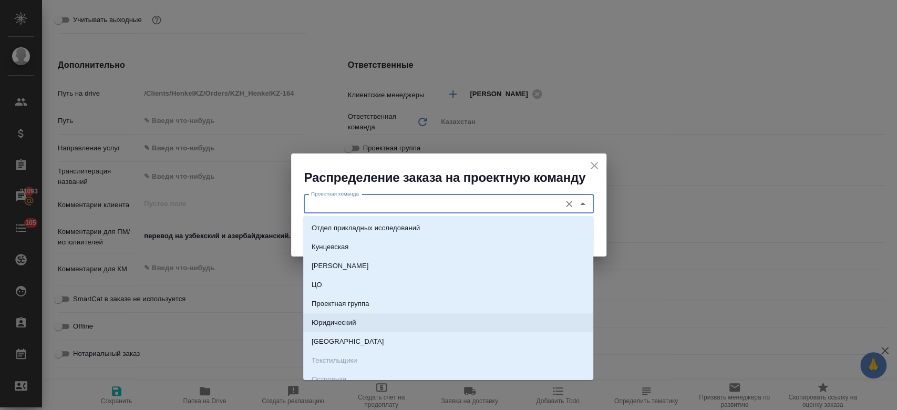
click at [415, 317] on li "Юридический" at bounding box center [448, 322] width 290 height 19
type input "Юридический"
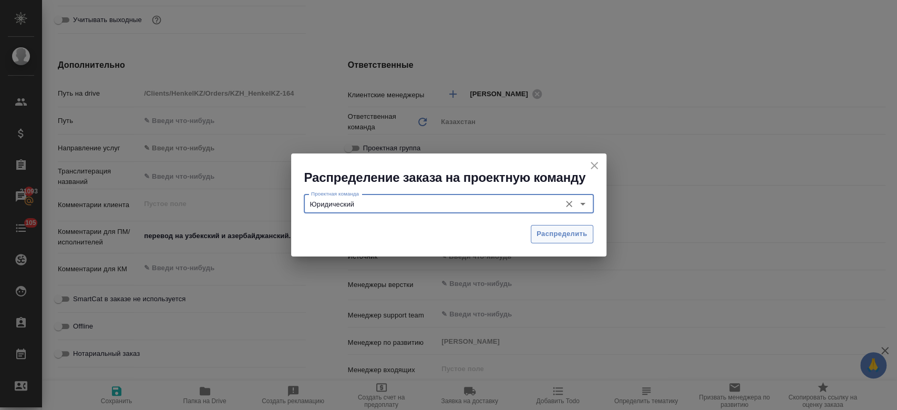
click at [555, 234] on span "Распределить" at bounding box center [562, 234] width 51 height 12
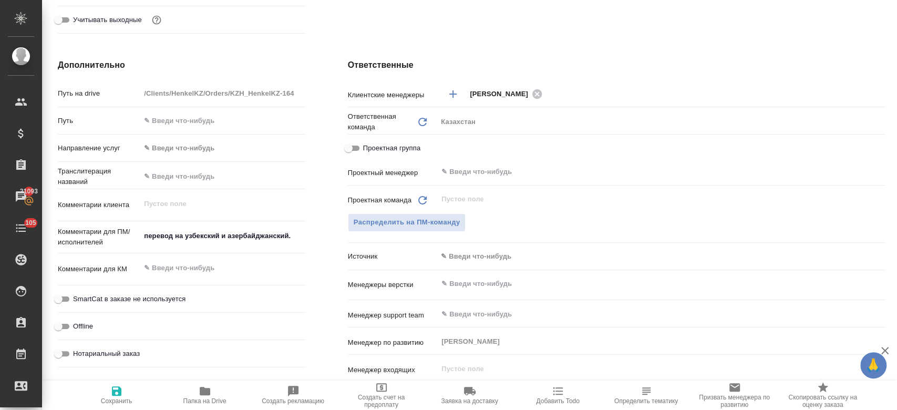
type textarea "x"
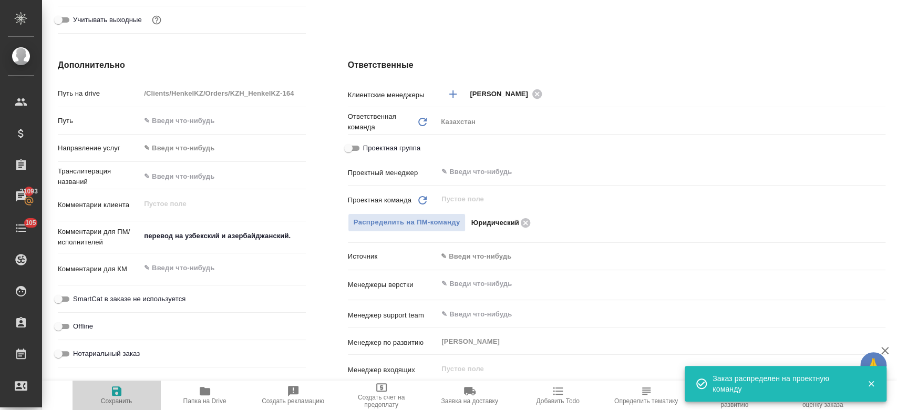
click at [121, 398] on span "Сохранить" at bounding box center [117, 400] width 32 height 7
type textarea "x"
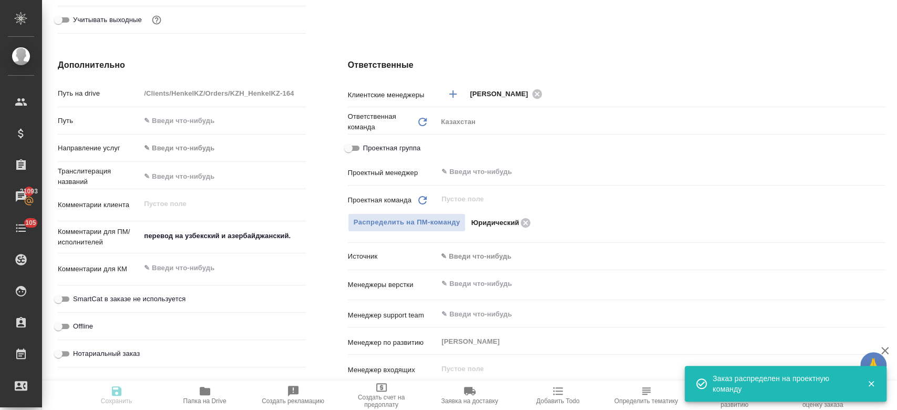
type textarea "x"
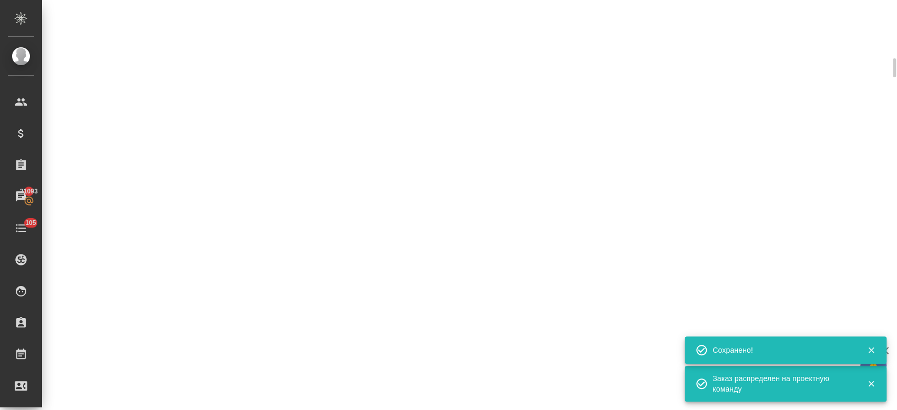
select select "RU"
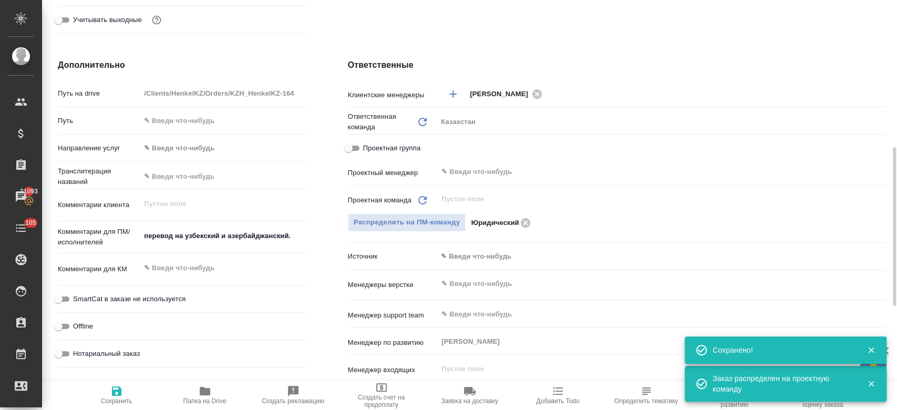
type textarea "x"
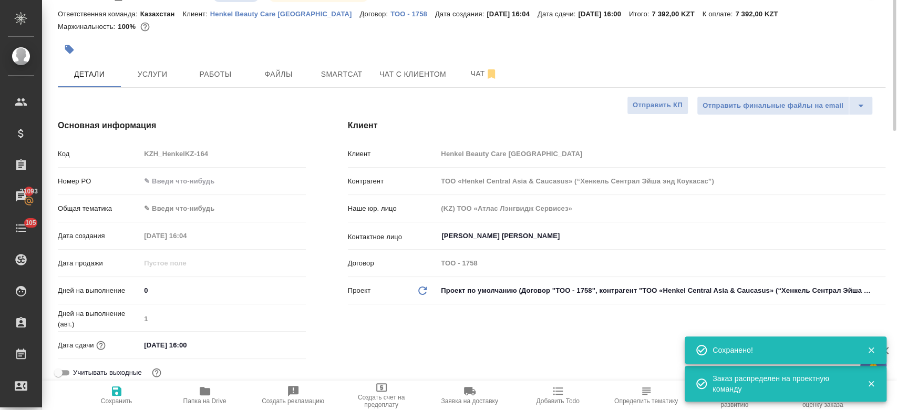
scroll to position [0, 0]
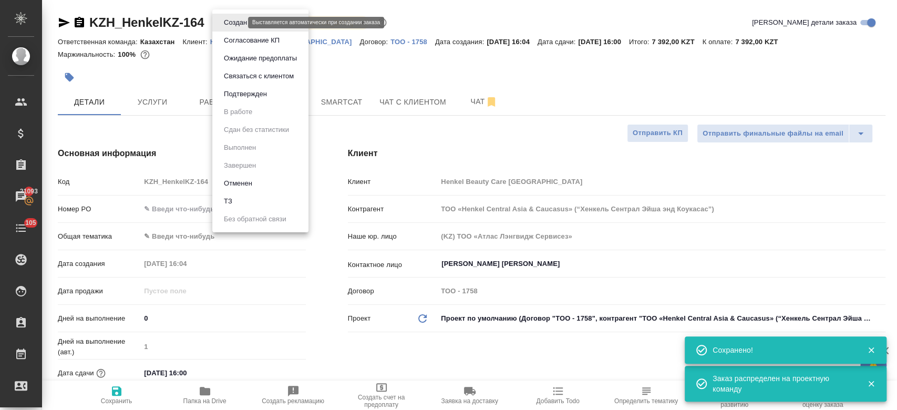
click at [236, 24] on body "🙏 .cls-1 fill:#fff; AWATERA Kosherbayeva Nazerke Клиенты Спецификации Заказы 21…" at bounding box center [448, 205] width 897 height 410
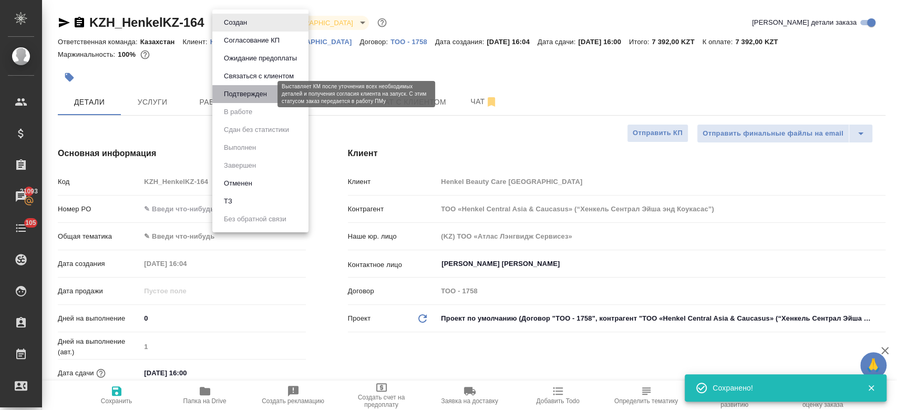
click at [238, 91] on button "Подтвержден" at bounding box center [245, 94] width 49 height 12
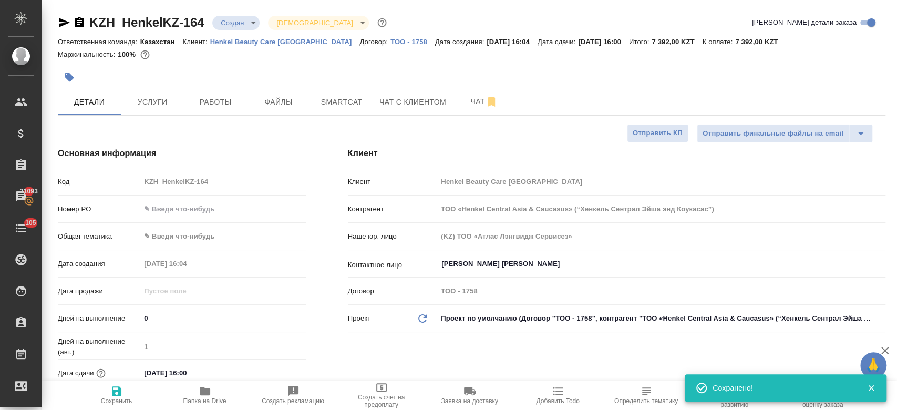
type textarea "x"
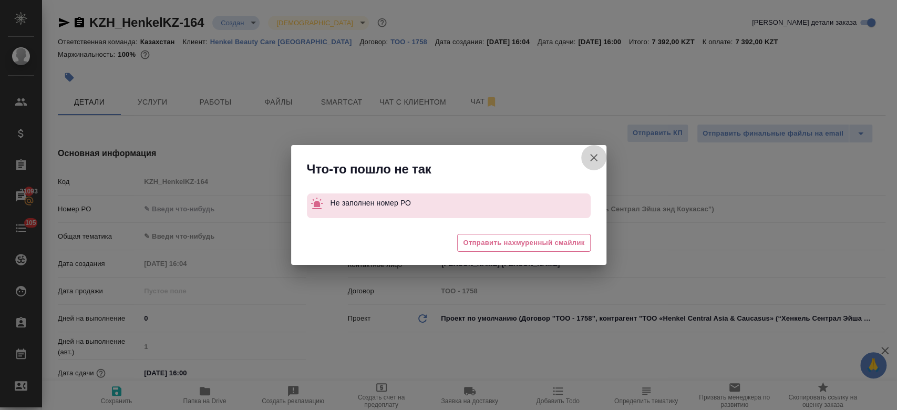
click at [594, 159] on icon "button" at bounding box center [594, 157] width 13 height 13
type textarea "x"
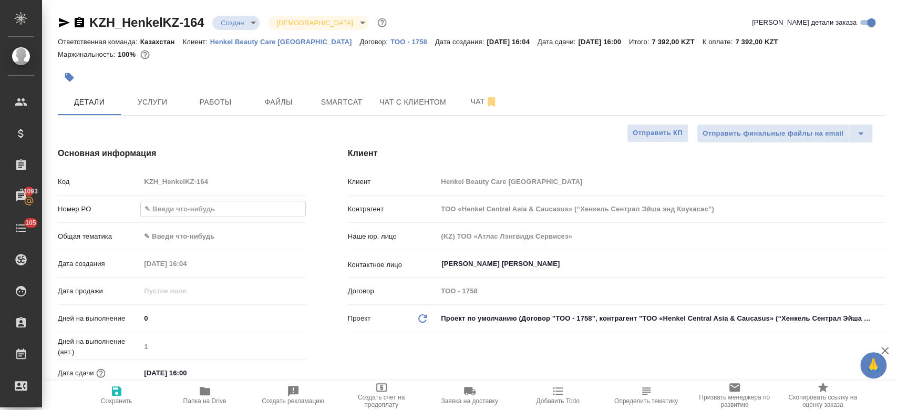
click at [181, 204] on input "text" at bounding box center [223, 208] width 164 height 15
type input "-"
type textarea "x"
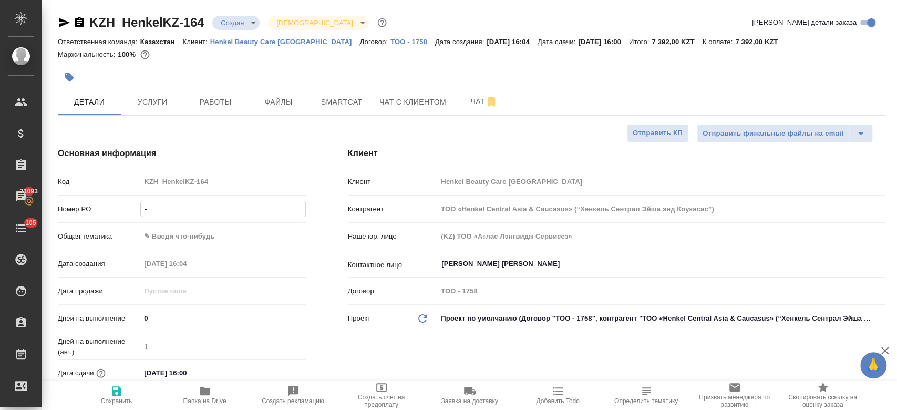
type input "-"
click at [121, 393] on icon "button" at bounding box center [116, 390] width 9 height 9
type textarea "x"
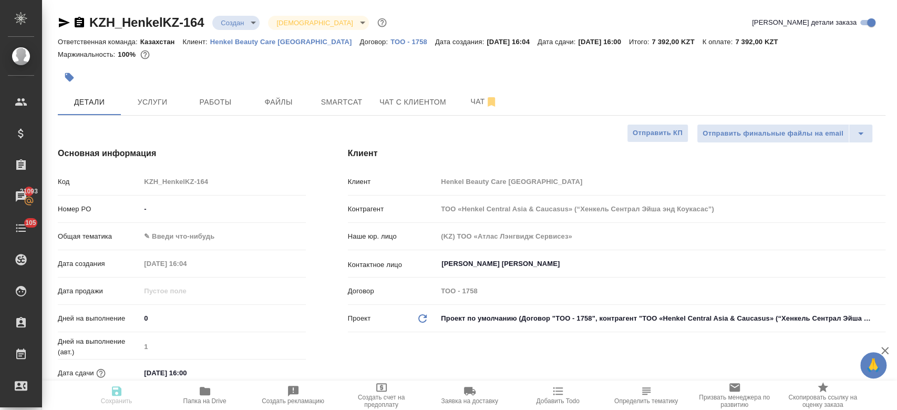
type textarea "x"
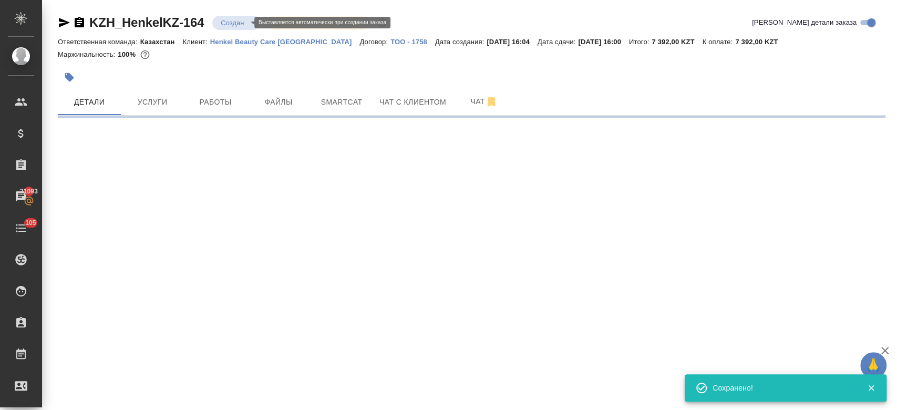
click at [242, 23] on body "🙏 .cls-1 fill:#fff; AWATERA Kosherbayeva Nazerke Клиенты Спецификации Заказы 21…" at bounding box center [448, 205] width 897 height 410
select select "RU"
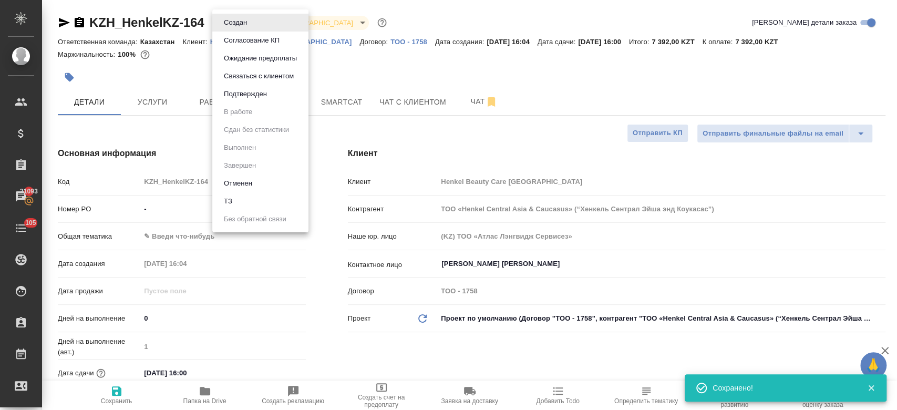
type textarea "x"
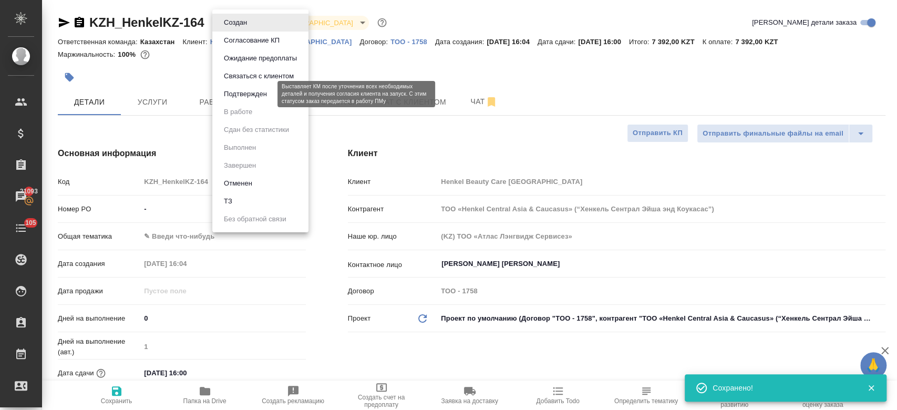
click at [244, 97] on button "Подтвержден" at bounding box center [245, 94] width 49 height 12
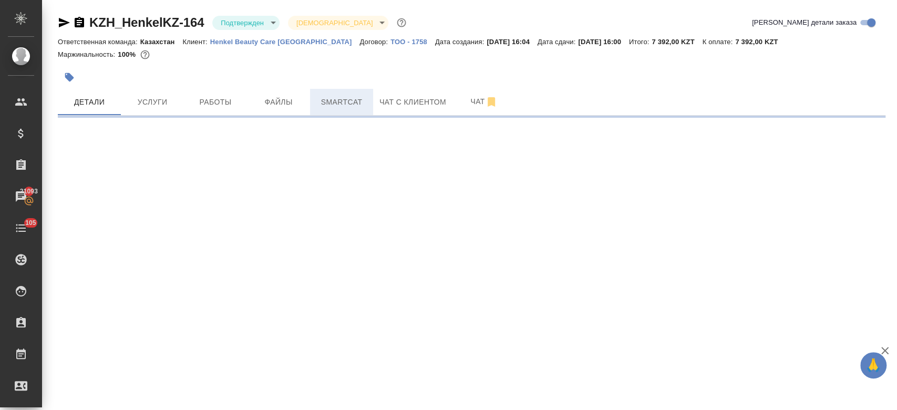
select select "RU"
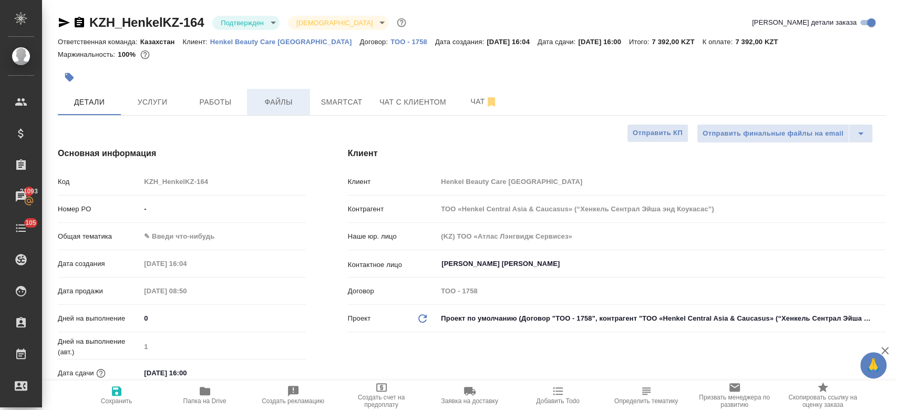
type textarea "x"
click at [281, 107] on span "Файлы" at bounding box center [278, 102] width 50 height 13
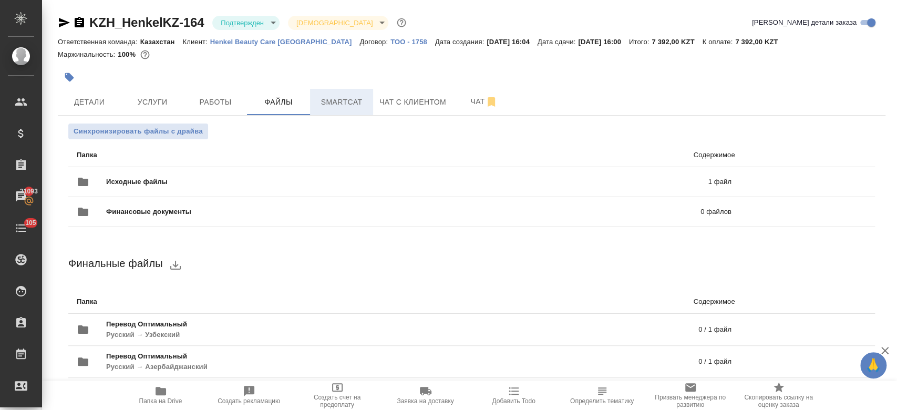
click at [339, 105] on span "Smartcat" at bounding box center [341, 102] width 50 height 13
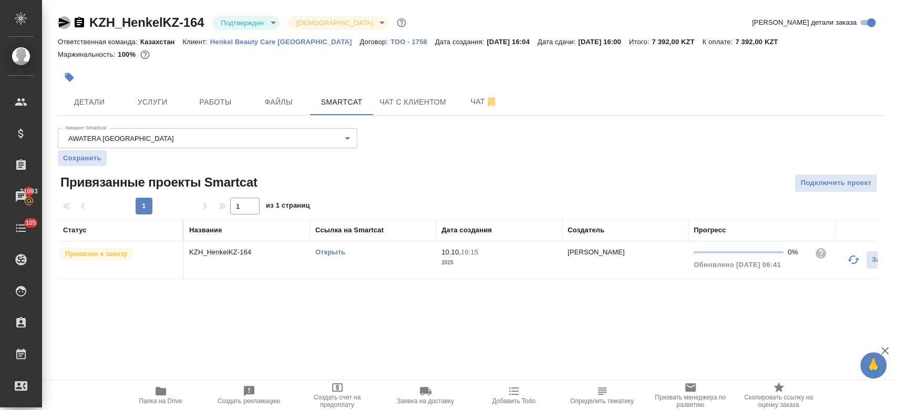
click at [62, 18] on icon "button" at bounding box center [64, 22] width 13 height 13
click at [365, 74] on div at bounding box center [334, 77] width 552 height 23
click at [231, 84] on div at bounding box center [334, 77] width 552 height 23
click at [86, 106] on span "Детали" at bounding box center [89, 102] width 50 height 13
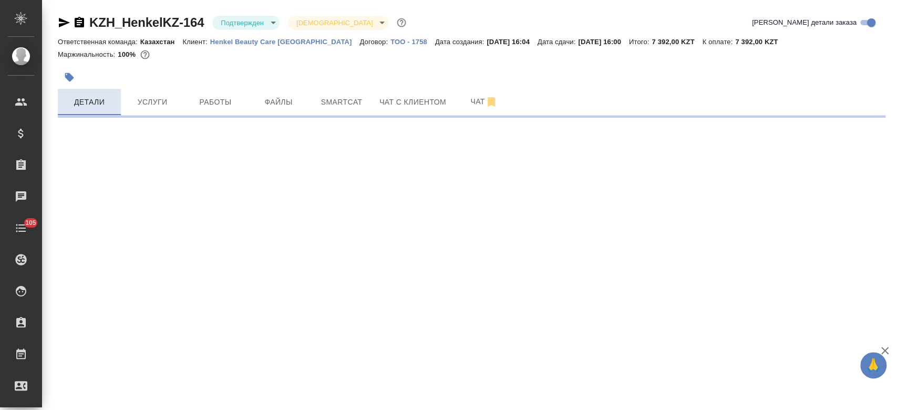
select select "RU"
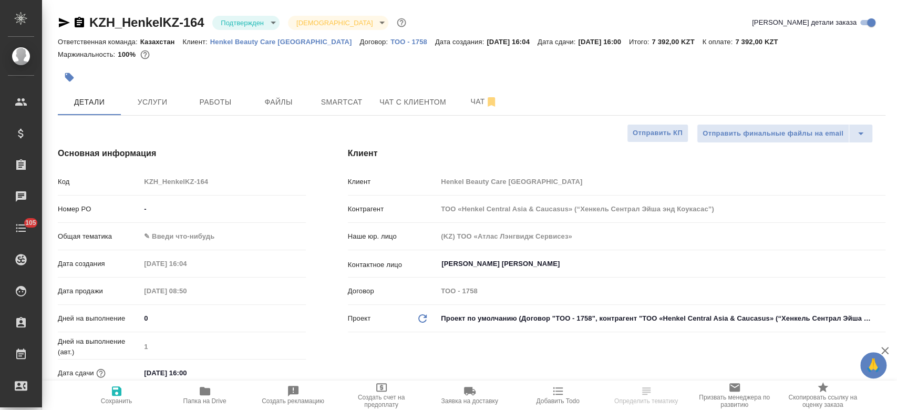
type textarea "x"
click at [290, 59] on div "Маржинальность: 100%" at bounding box center [472, 55] width 828 height 14
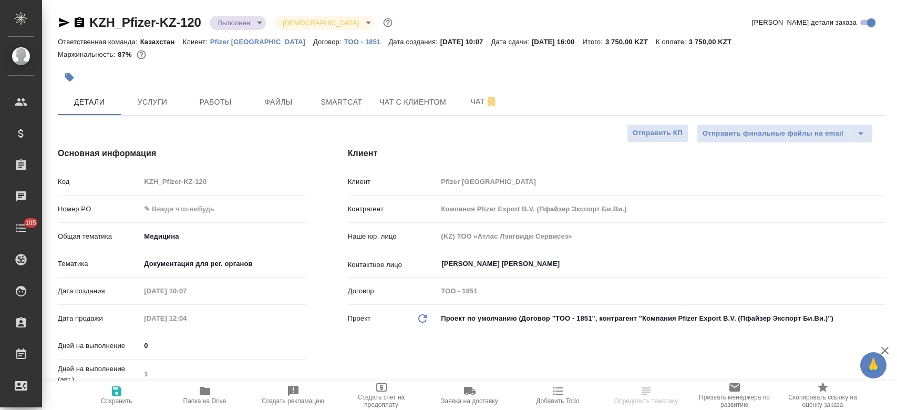
select select "RU"
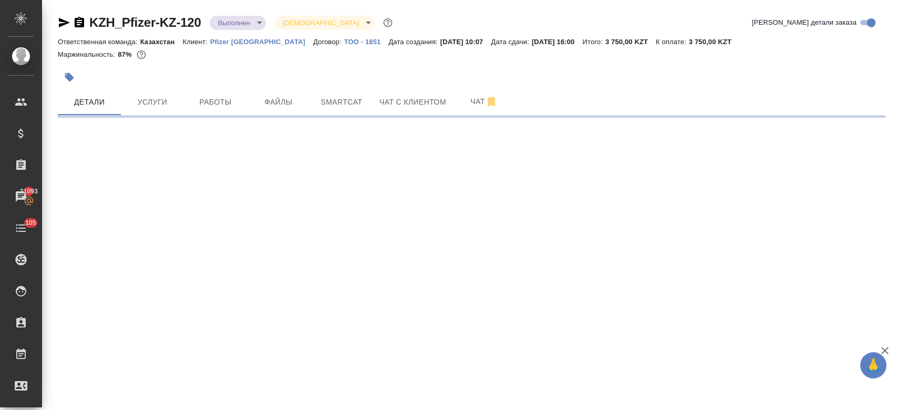
select select "RU"
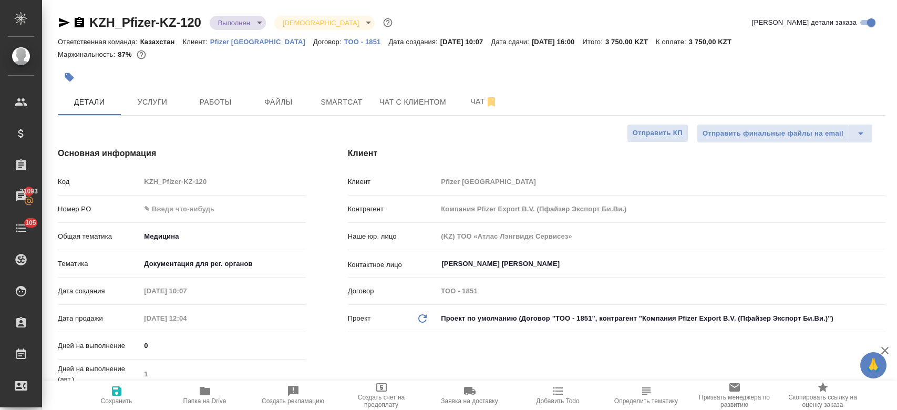
type textarea "x"
click at [140, 115] on button "Услуги" at bounding box center [152, 102] width 63 height 26
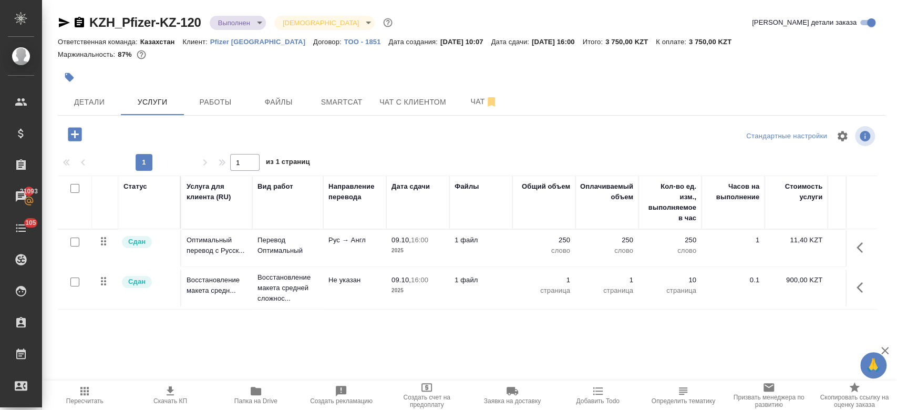
click at [141, 87] on div at bounding box center [334, 77] width 552 height 23
click at [80, 23] on icon "button" at bounding box center [79, 22] width 9 height 11
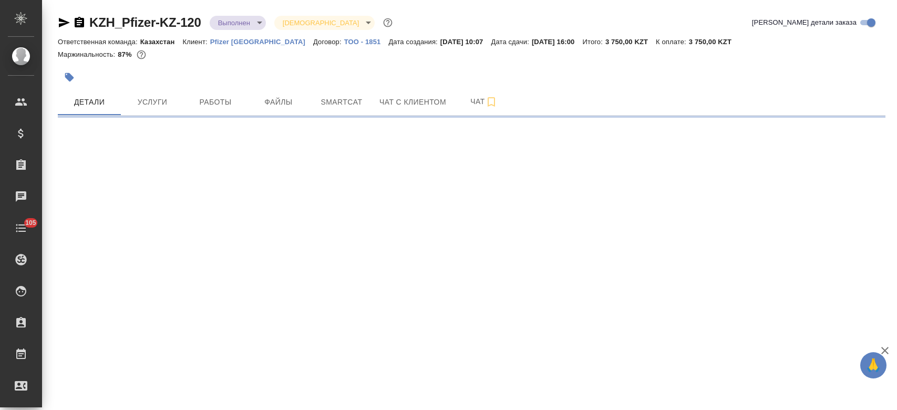
select select "RU"
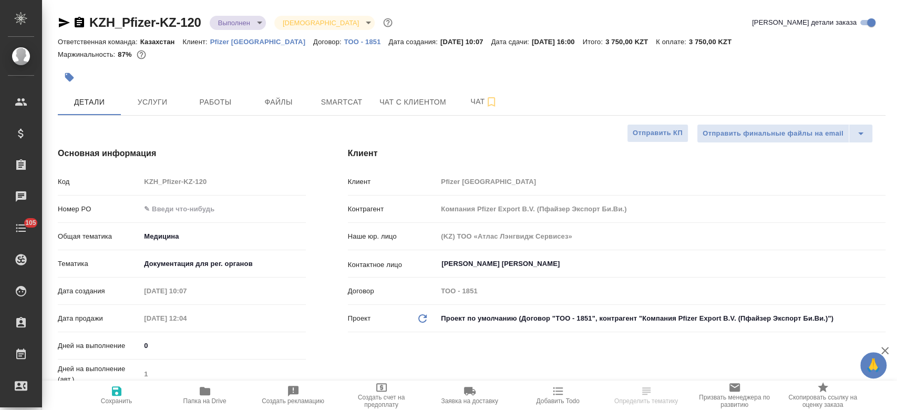
type textarea "x"
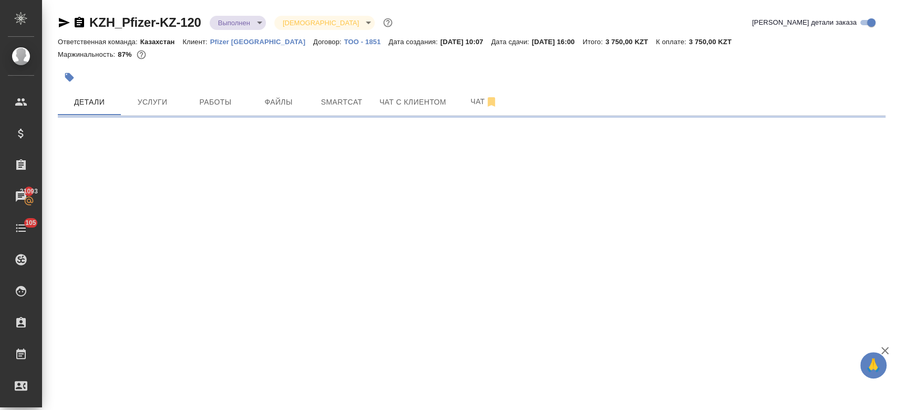
select select "RU"
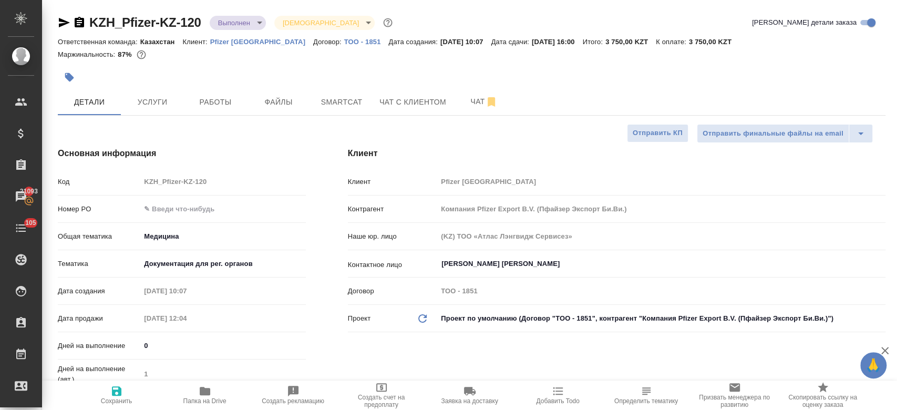
type textarea "x"
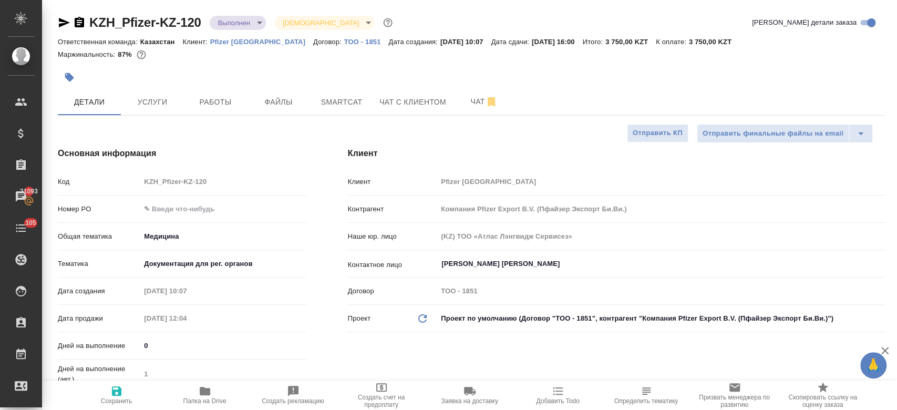
type textarea "x"
click at [172, 106] on span "Услуги" at bounding box center [152, 102] width 50 height 13
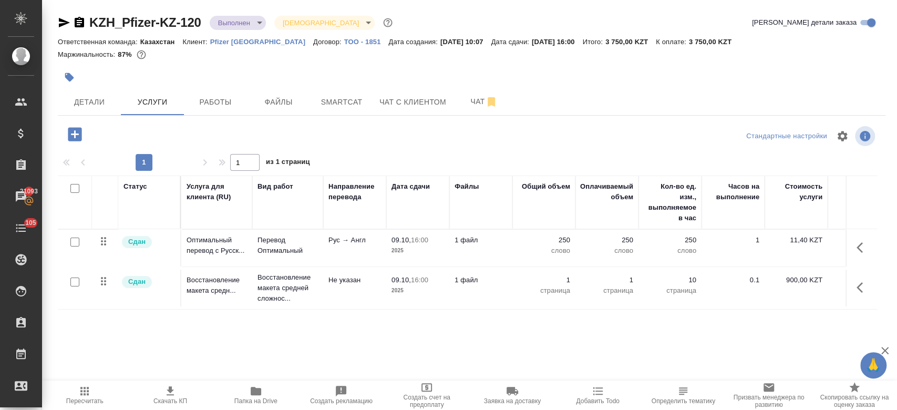
click at [187, 80] on div at bounding box center [334, 77] width 552 height 23
click at [230, 80] on div at bounding box center [334, 77] width 552 height 23
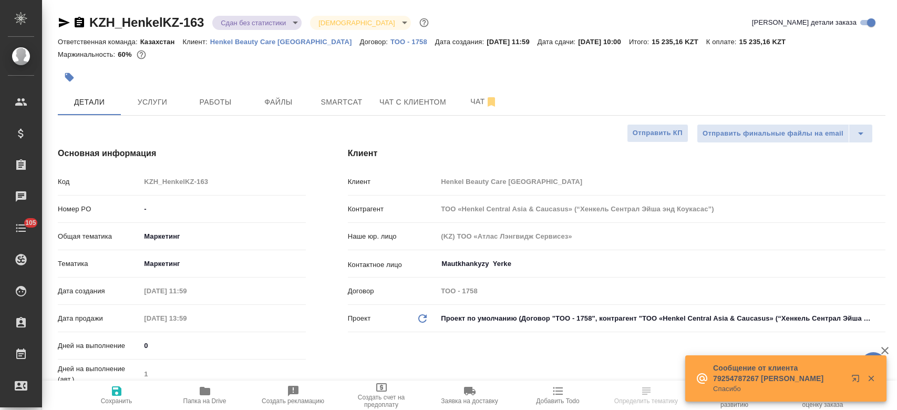
select select "RU"
type input "[PERSON_NAME]"
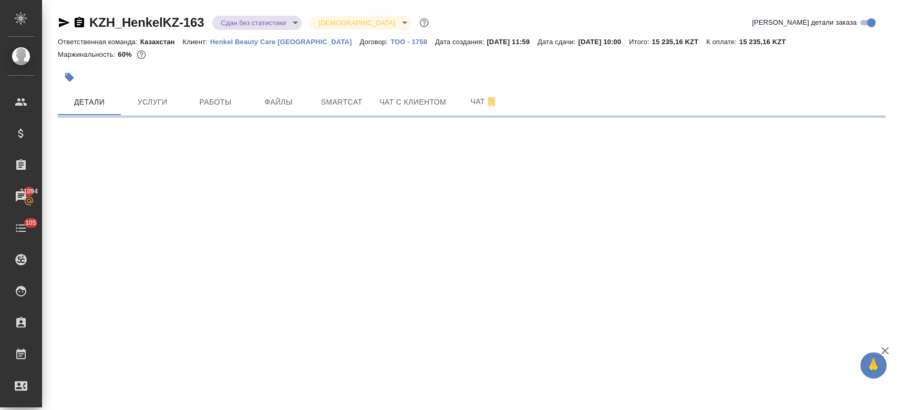
select select "RU"
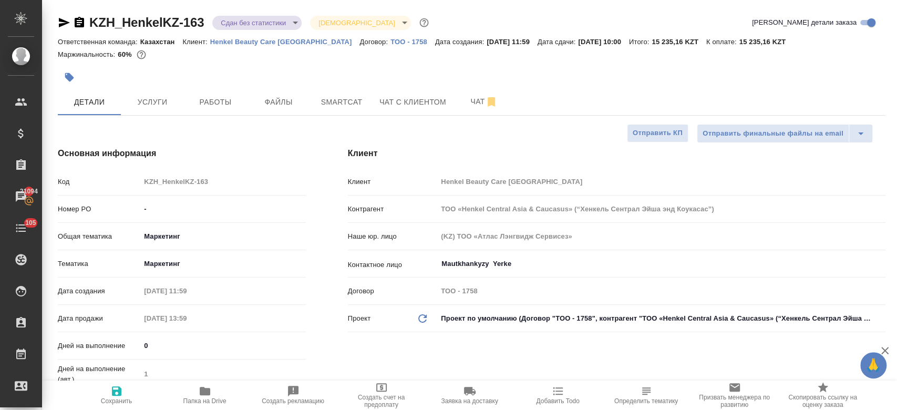
type textarea "x"
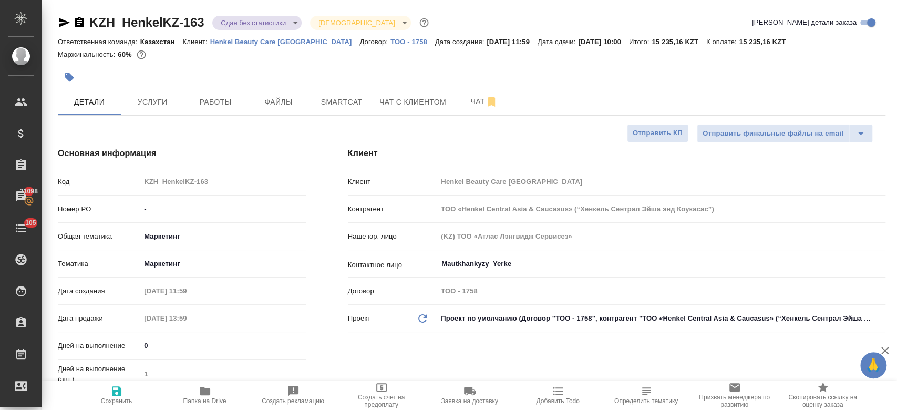
type textarea "x"
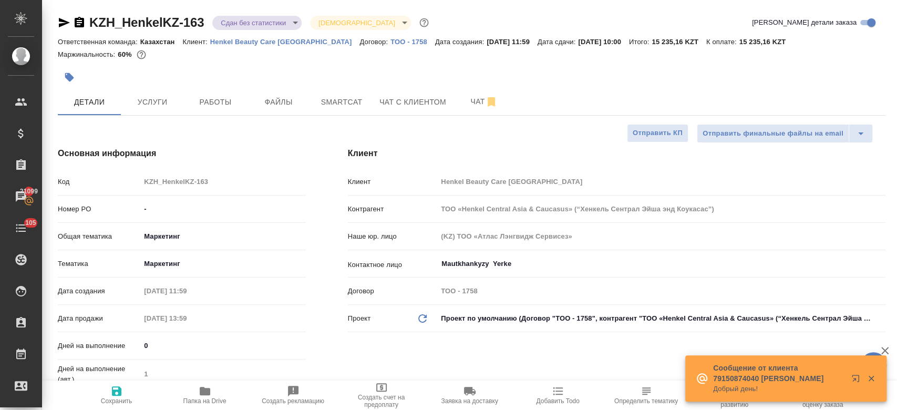
click at [271, 71] on div at bounding box center [334, 77] width 552 height 23
click at [203, 386] on icon "button" at bounding box center [205, 391] width 13 height 13
type textarea "x"
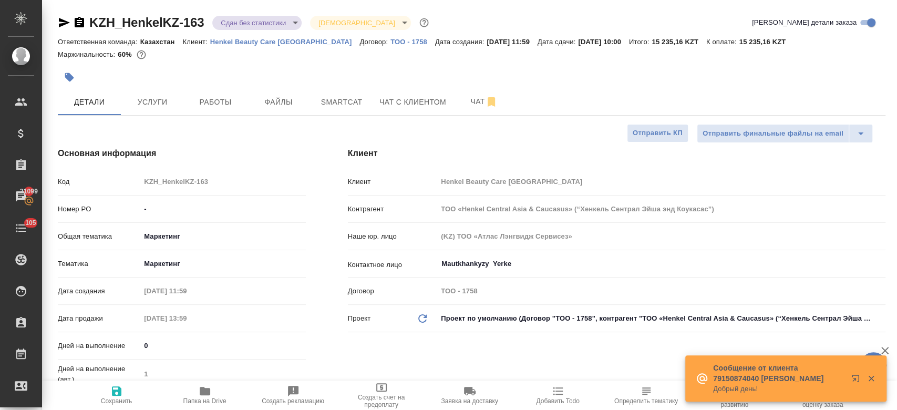
type textarea "x"
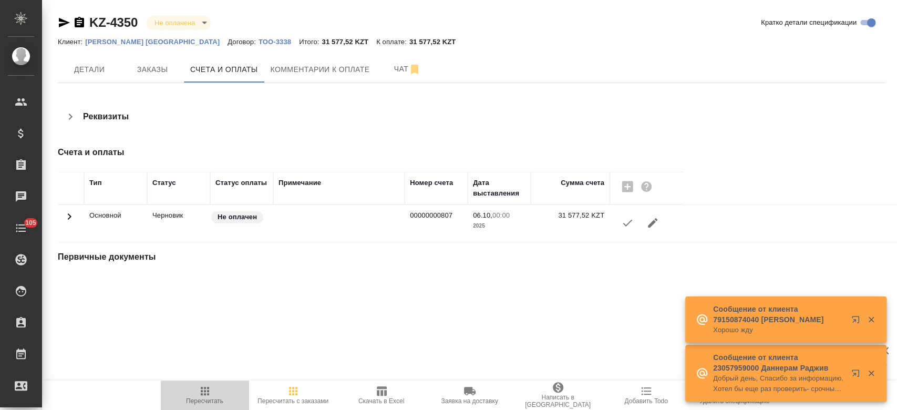
click at [204, 398] on span "Пересчитать" at bounding box center [204, 400] width 37 height 7
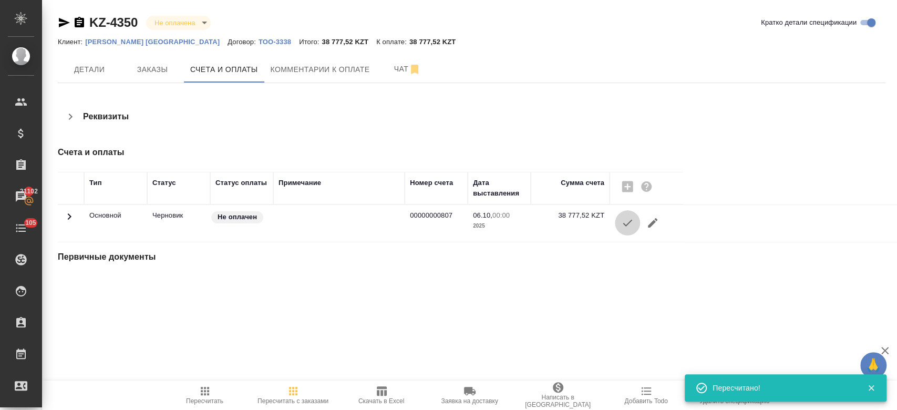
click at [624, 221] on icon "button" at bounding box center [627, 223] width 13 height 13
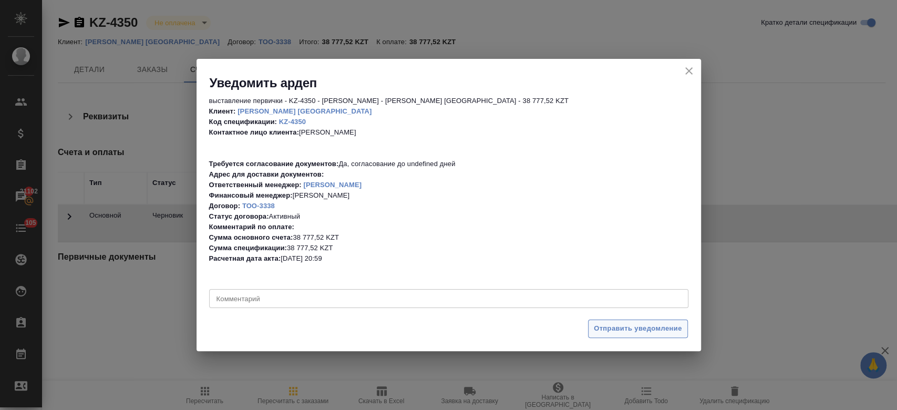
click at [606, 330] on span "Отправить уведомление" at bounding box center [638, 329] width 88 height 12
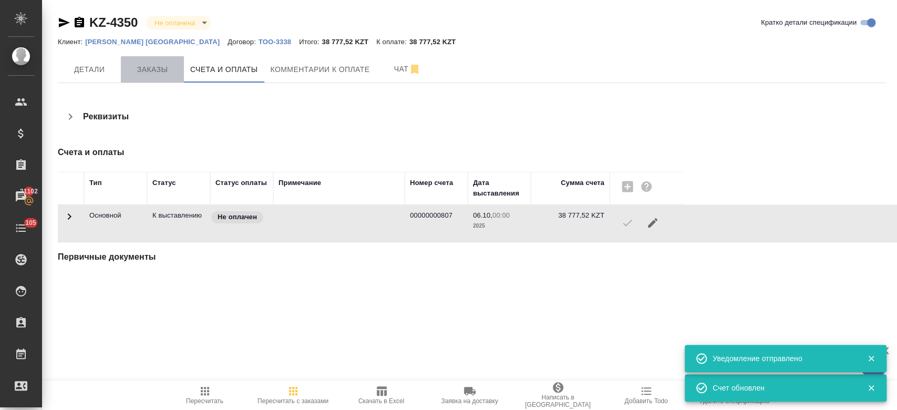
click at [150, 82] on button "Заказы" at bounding box center [152, 69] width 63 height 26
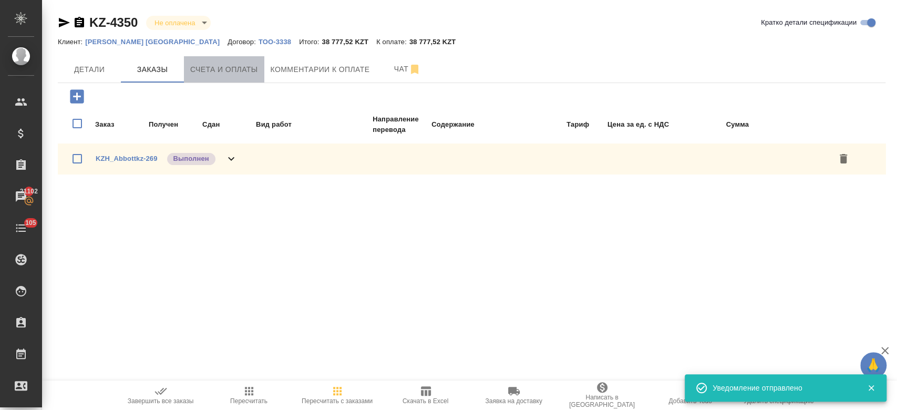
click at [238, 75] on span "Счета и оплаты" at bounding box center [224, 69] width 68 height 13
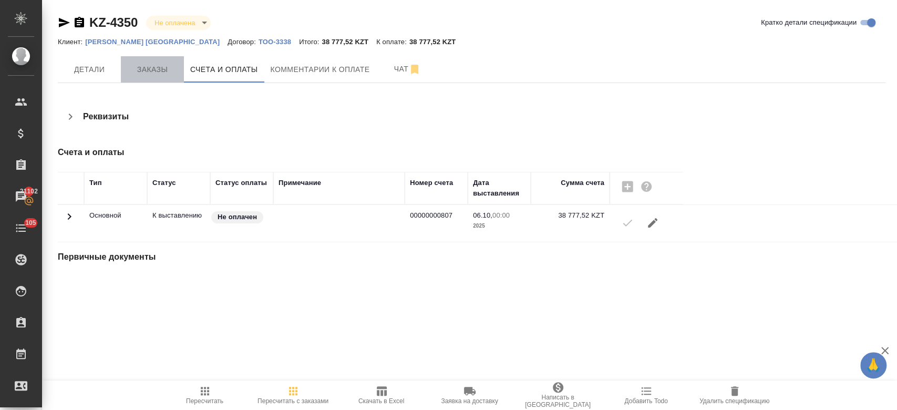
click at [156, 66] on span "Заказы" at bounding box center [152, 69] width 50 height 13
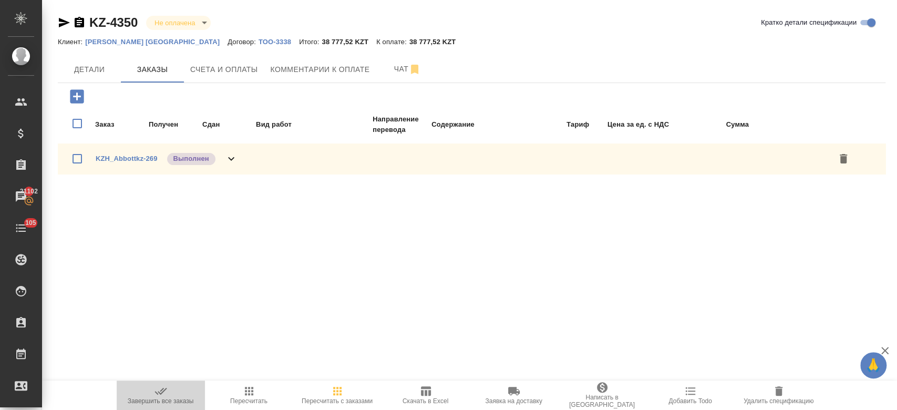
click at [168, 396] on span "Завершить все заказы" at bounding box center [161, 395] width 76 height 20
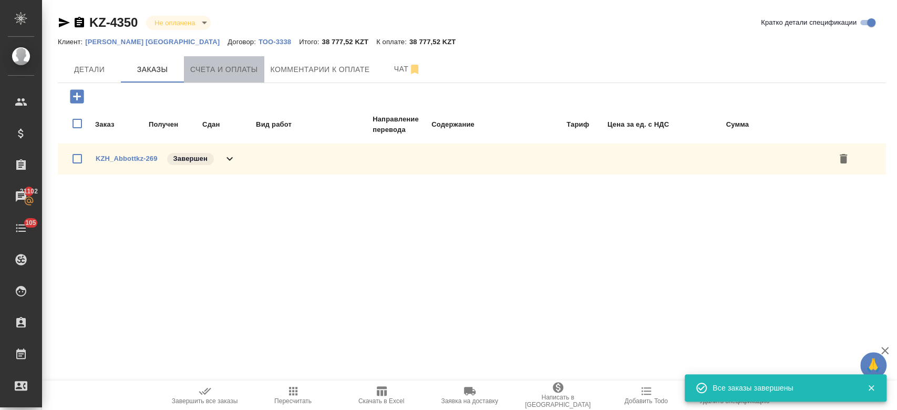
click at [223, 71] on span "Счета и оплаты" at bounding box center [224, 69] width 68 height 13
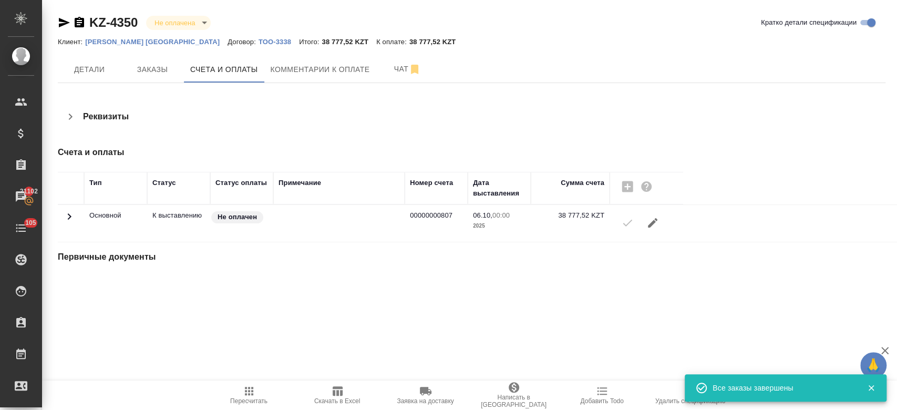
click at [199, 102] on div "KZ-4350 Не оплачена notPayed Кратко детали спецификации Клиент: [PERSON_NAME] […" at bounding box center [471, 151] width 839 height 303
